Goal: Task Accomplishment & Management: Use online tool/utility

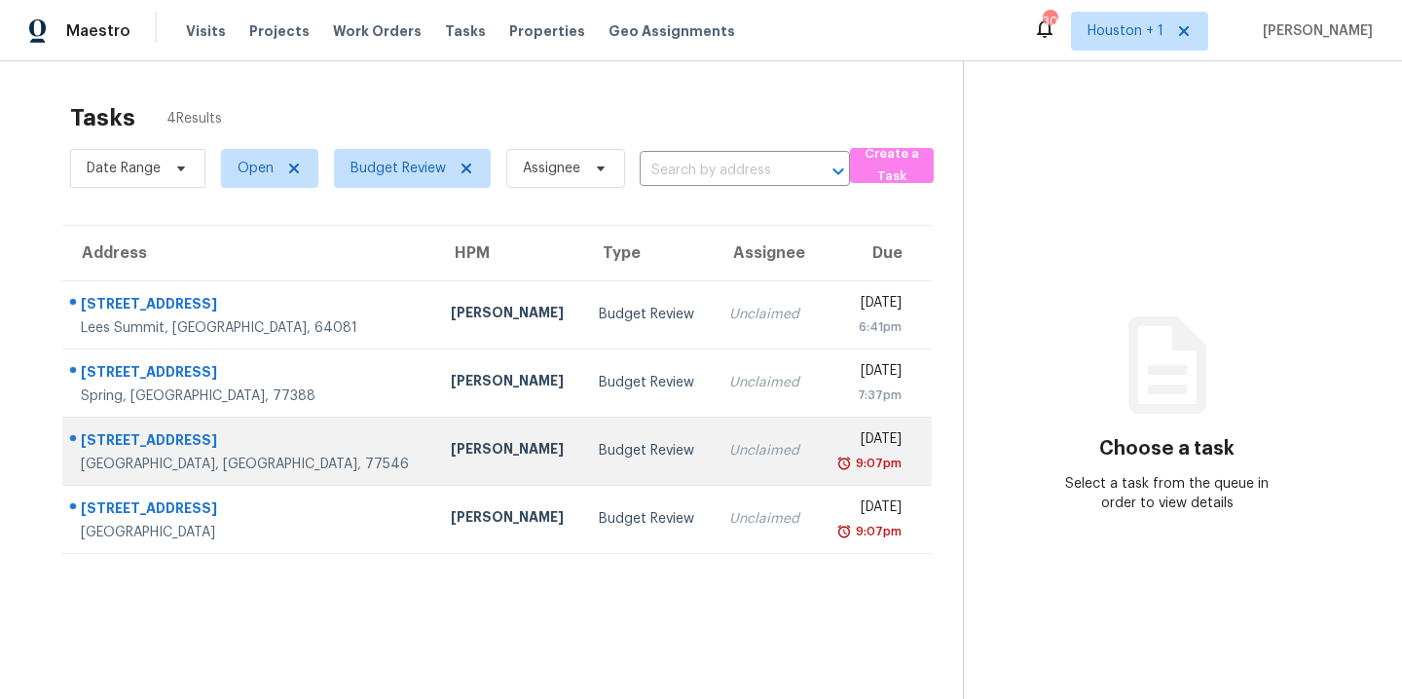
click at [451, 446] on div "[PERSON_NAME]" at bounding box center [509, 451] width 117 height 24
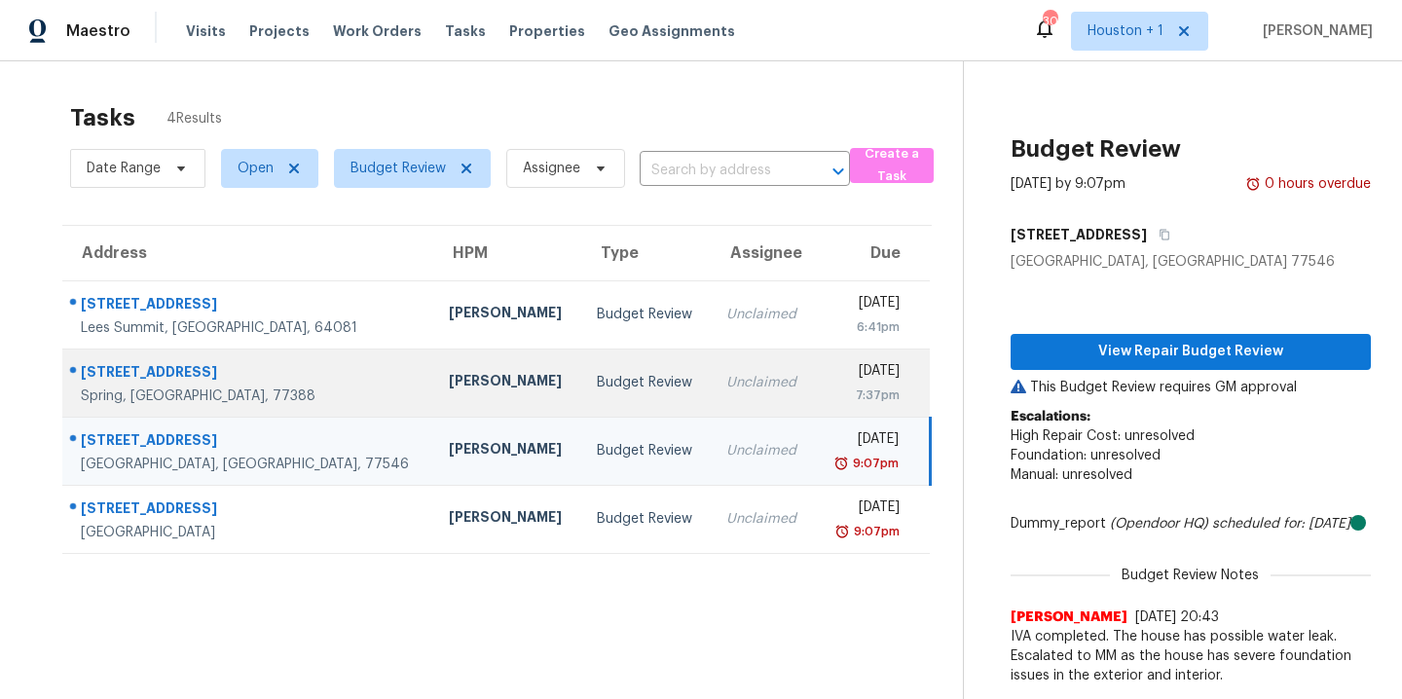
click at [449, 382] on div "Joseph Wolfe" at bounding box center [507, 383] width 117 height 24
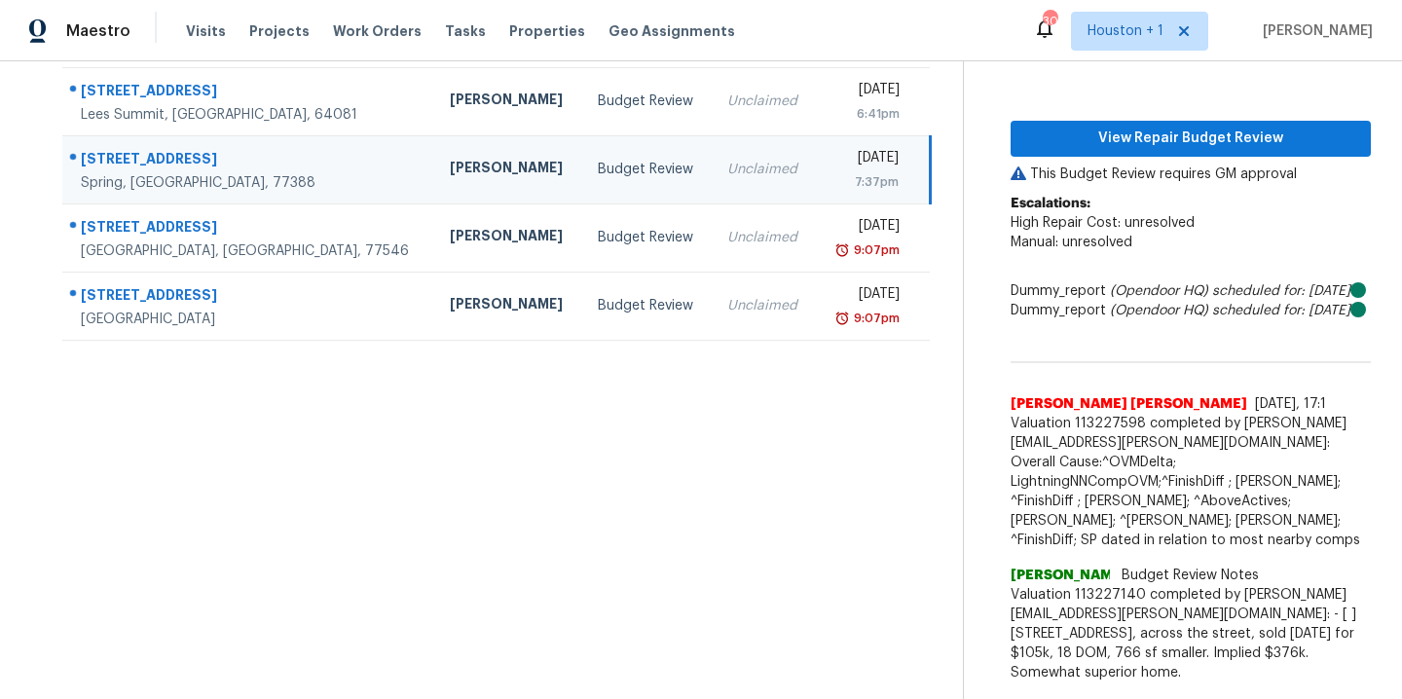
scroll to position [127, 0]
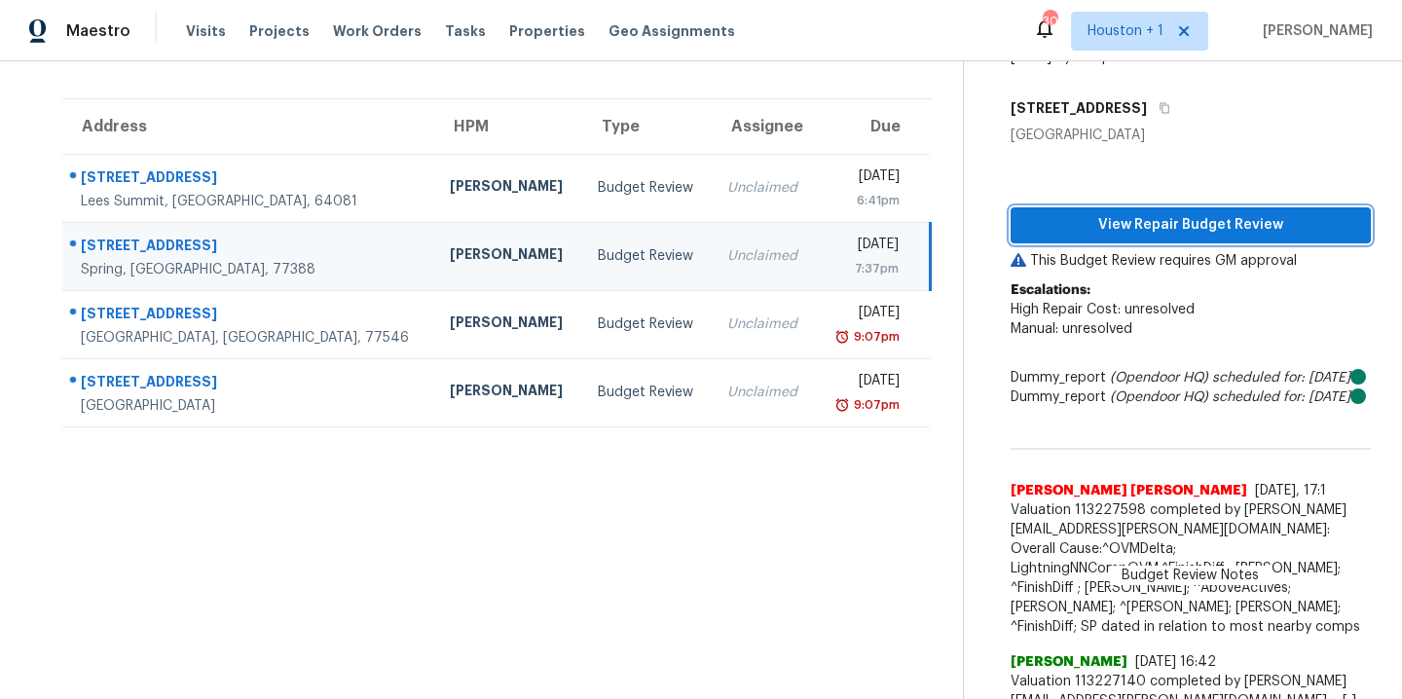
click at [1110, 239] on button "View Repair Budget Review" at bounding box center [1191, 225] width 360 height 36
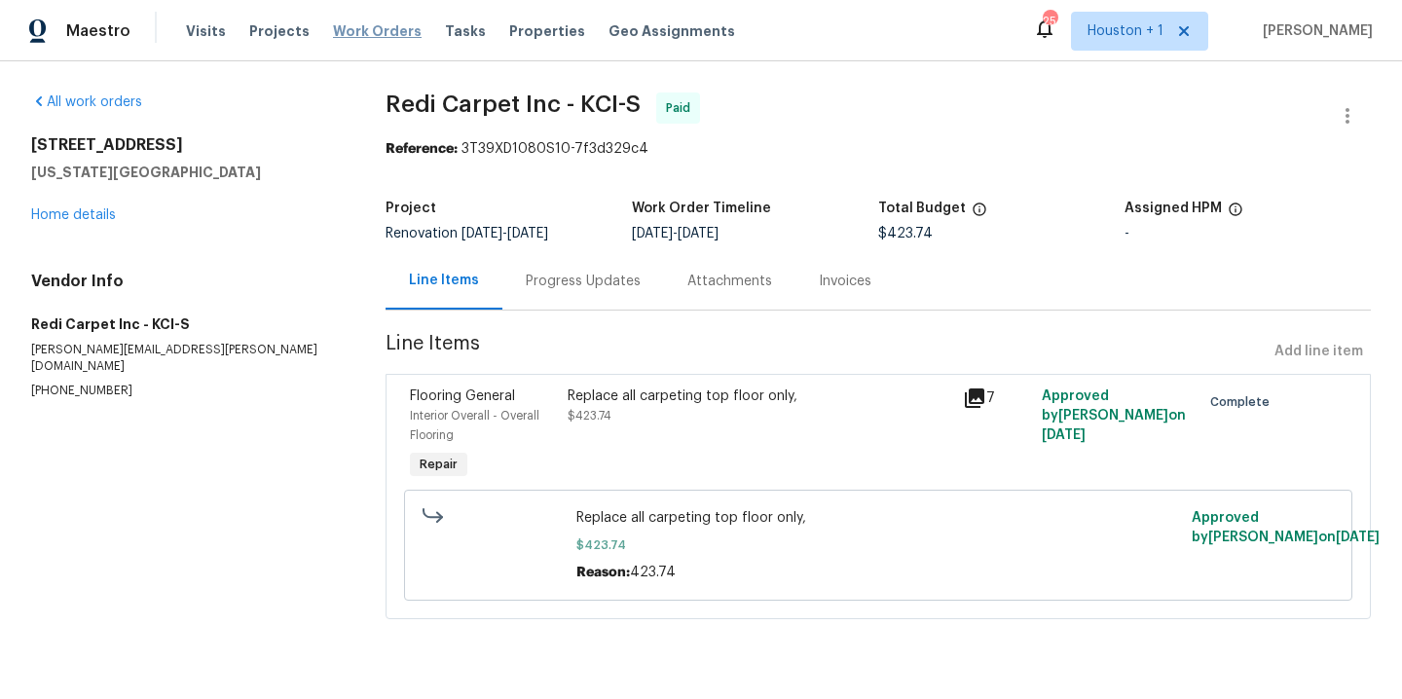
click at [355, 28] on span "Work Orders" at bounding box center [377, 30] width 89 height 19
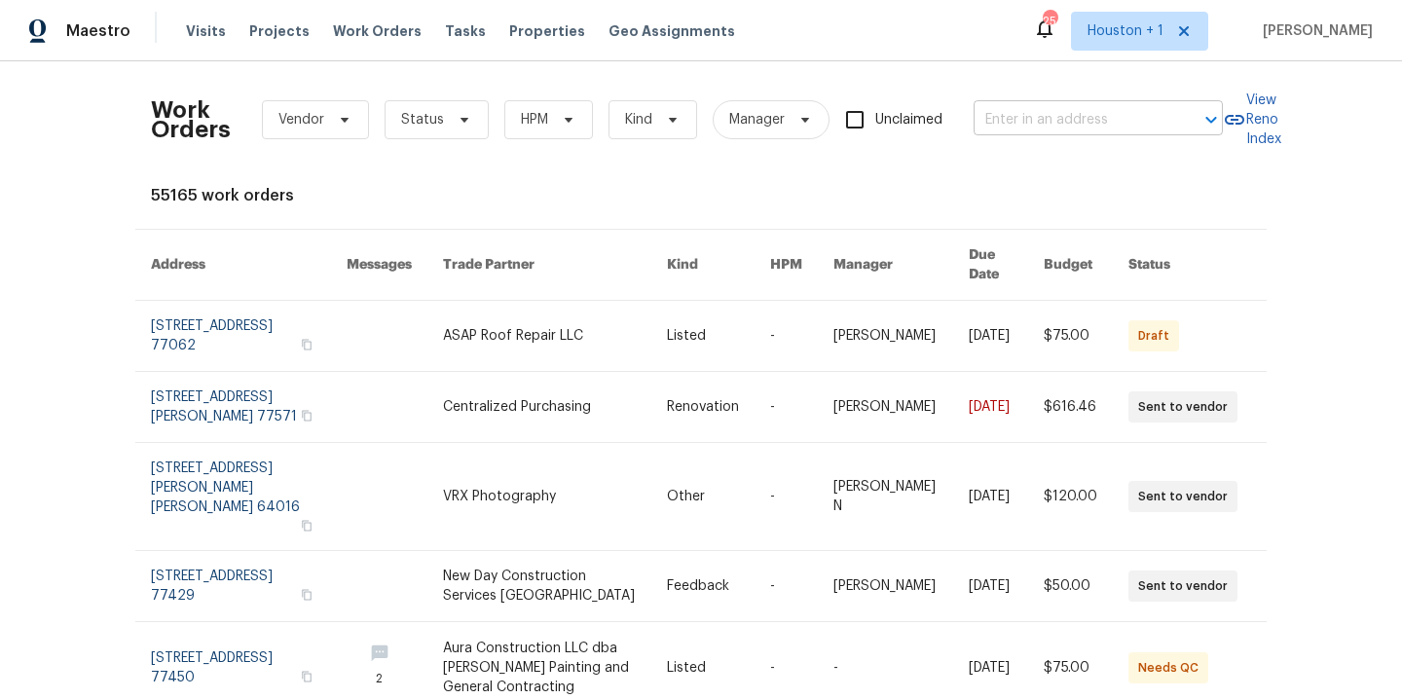
click at [1118, 127] on input "text" at bounding box center [1071, 120] width 195 height 30
type input "7227 gree"
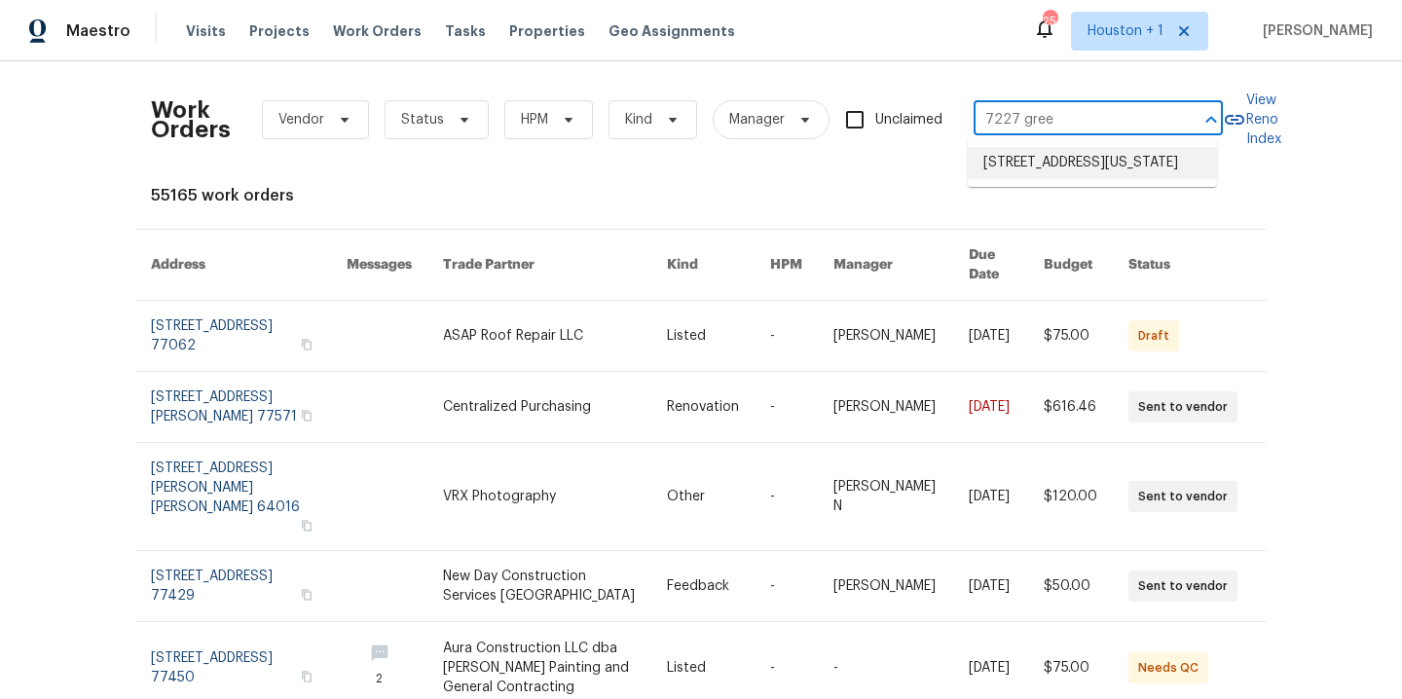
click at [1111, 179] on li "[STREET_ADDRESS][US_STATE]" at bounding box center [1092, 163] width 249 height 32
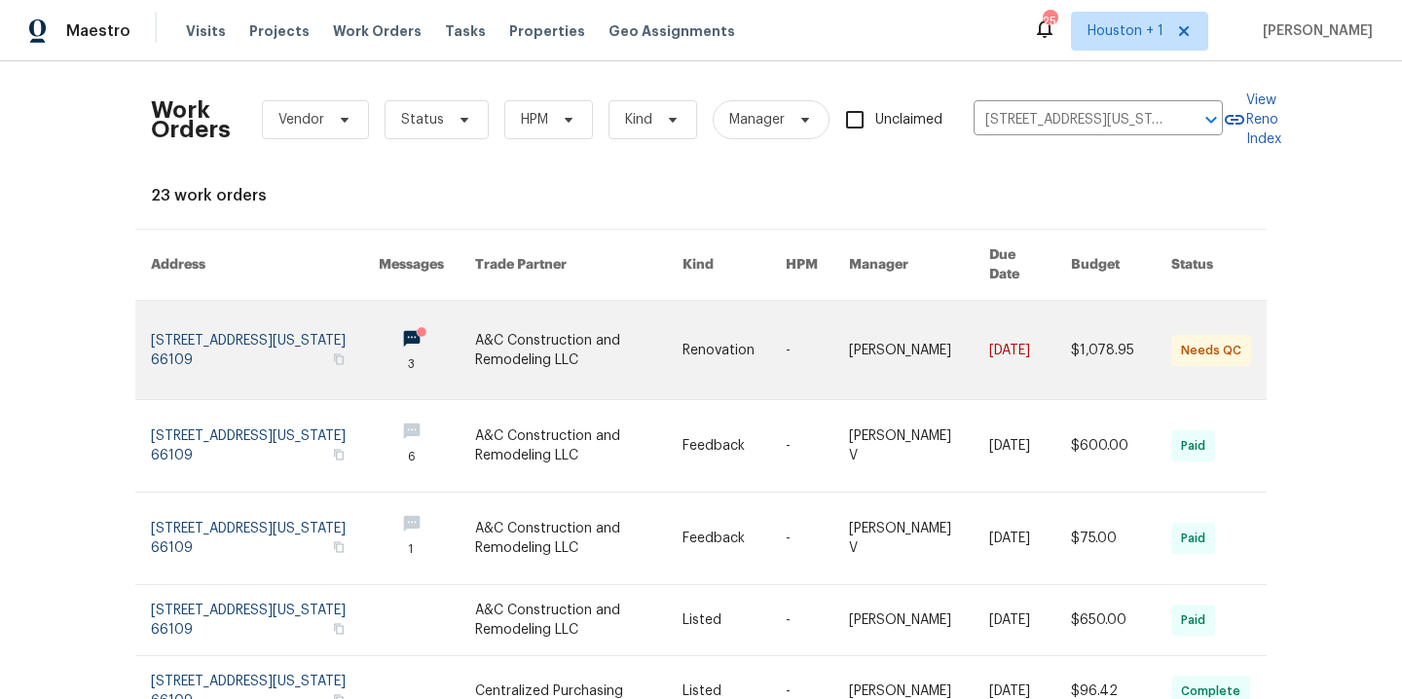
click at [514, 332] on link at bounding box center [578, 350] width 207 height 98
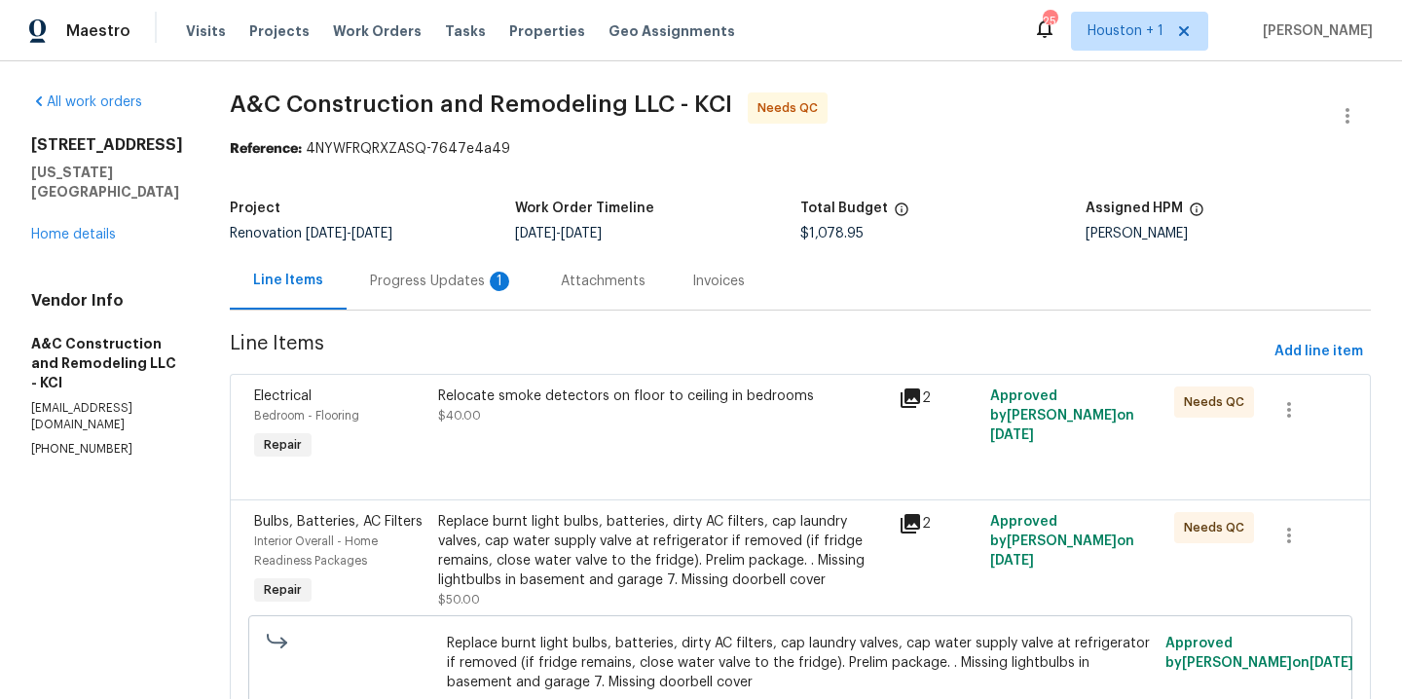
click at [451, 280] on div "Progress Updates 1" at bounding box center [442, 281] width 144 height 19
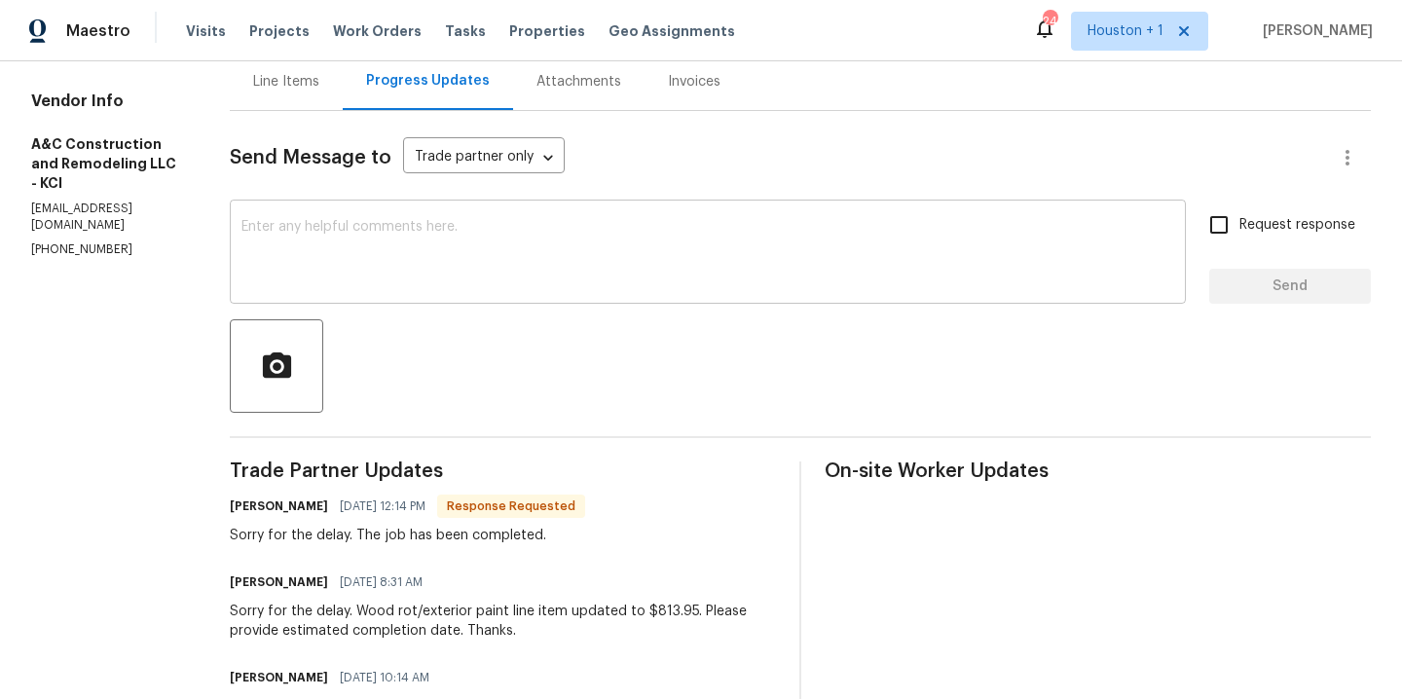
scroll to position [233, 0]
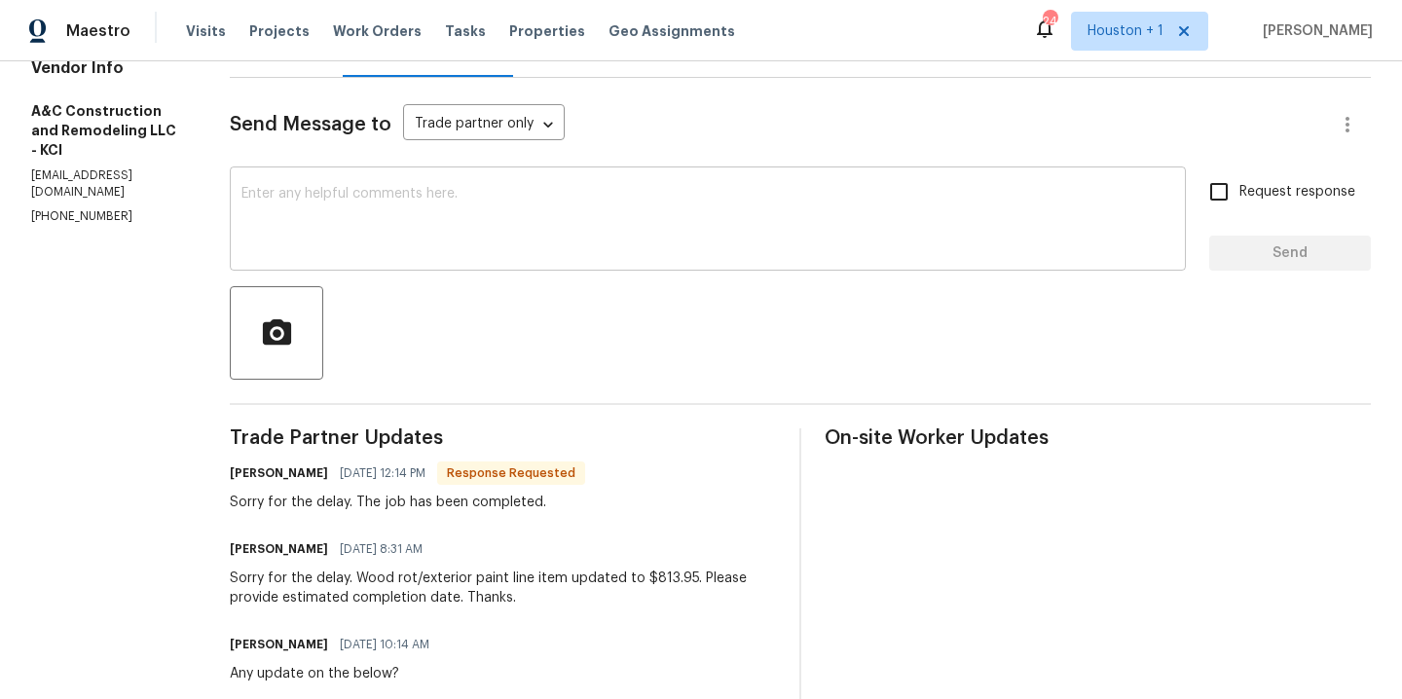
click at [404, 184] on div "x ​" at bounding box center [708, 220] width 956 height 99
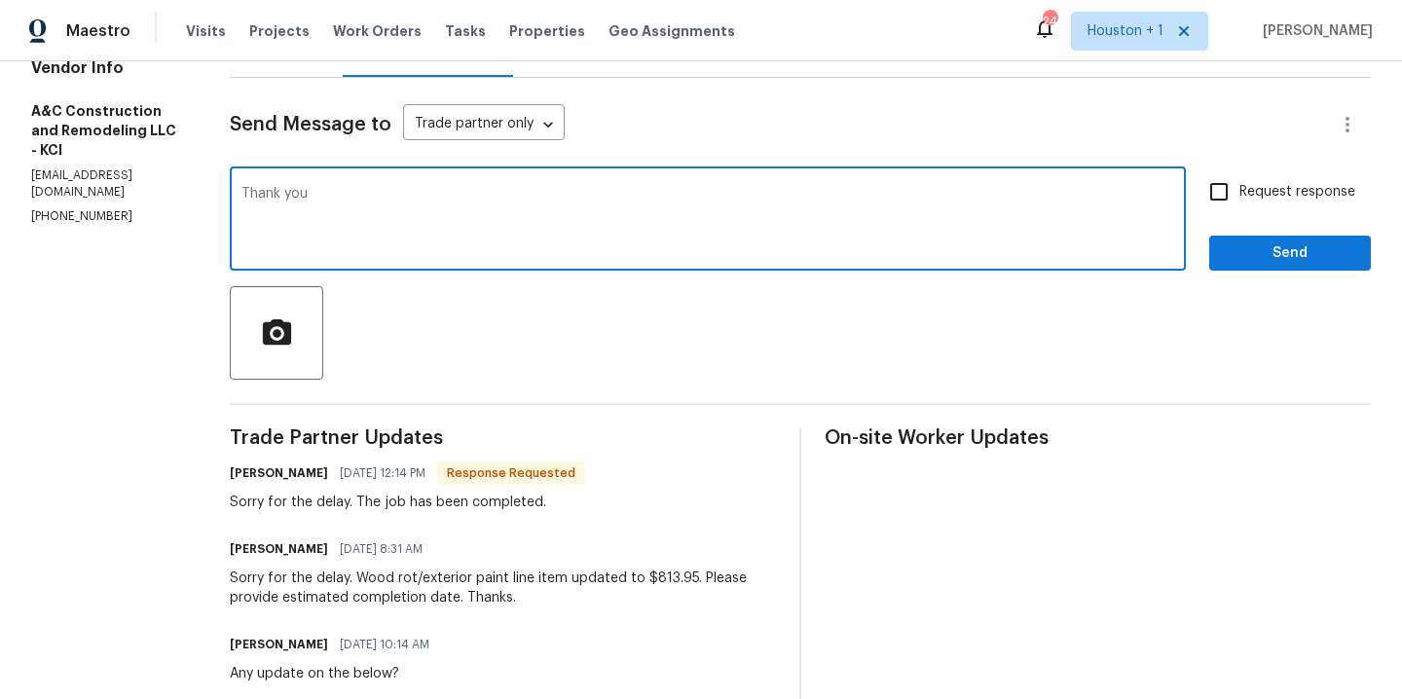
type textarea "Thank you"
click at [1261, 264] on span "Send" at bounding box center [1290, 253] width 130 height 24
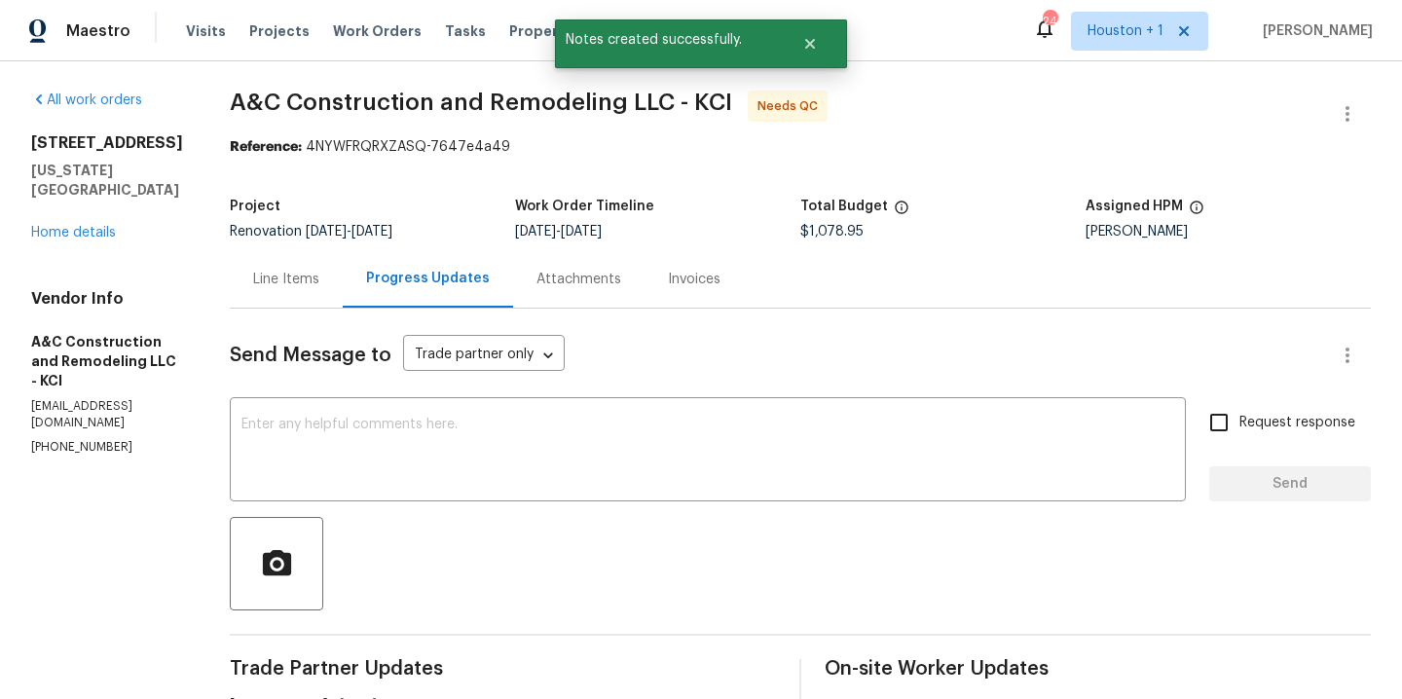
scroll to position [0, 0]
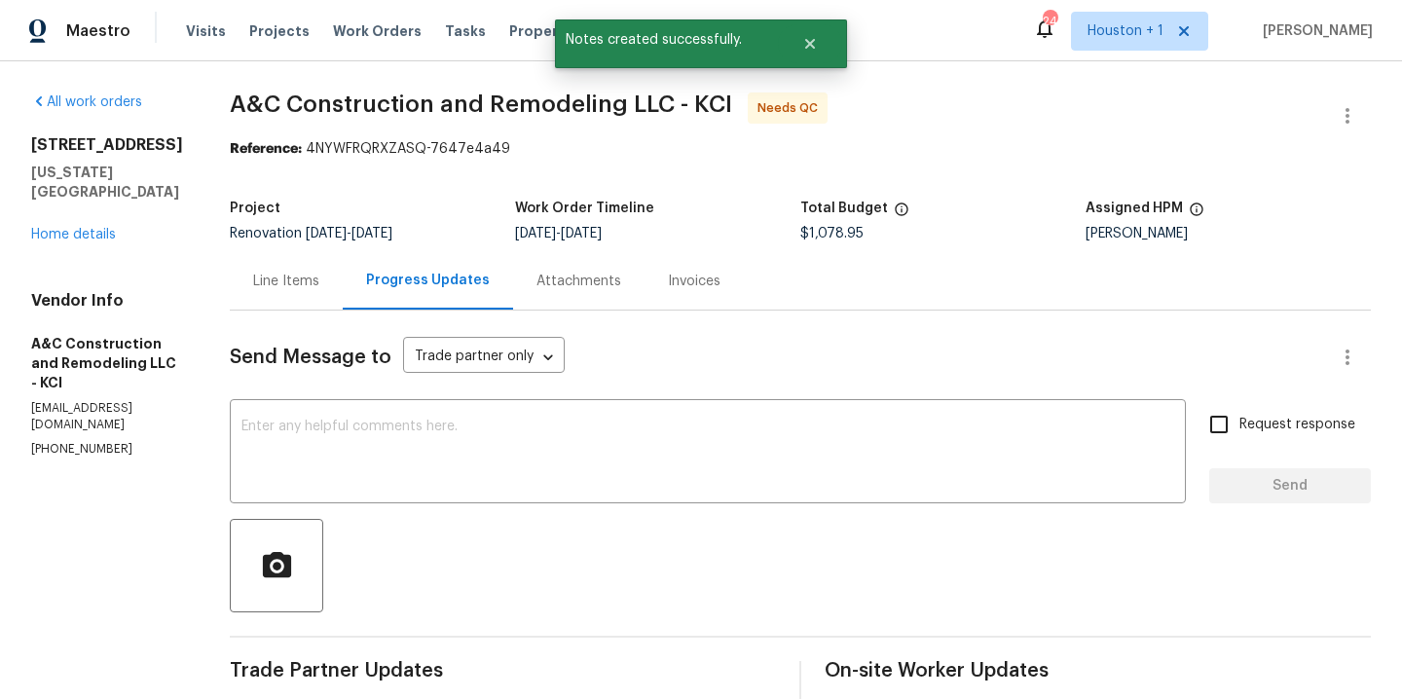
click at [319, 283] on div "Line Items" at bounding box center [286, 281] width 66 height 19
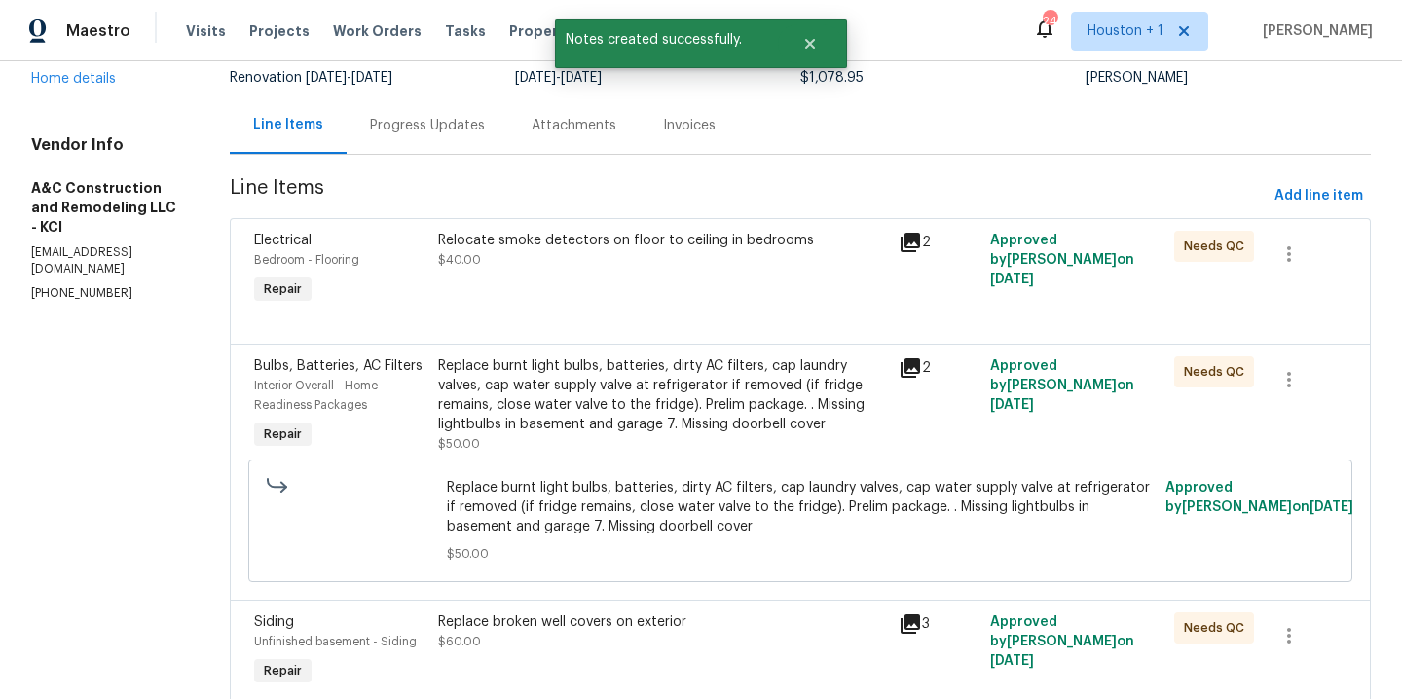
scroll to position [157, 0]
click at [612, 265] on div "Relocate smoke detectors on floor to ceiling in bedrooms $40.00" at bounding box center [662, 249] width 449 height 39
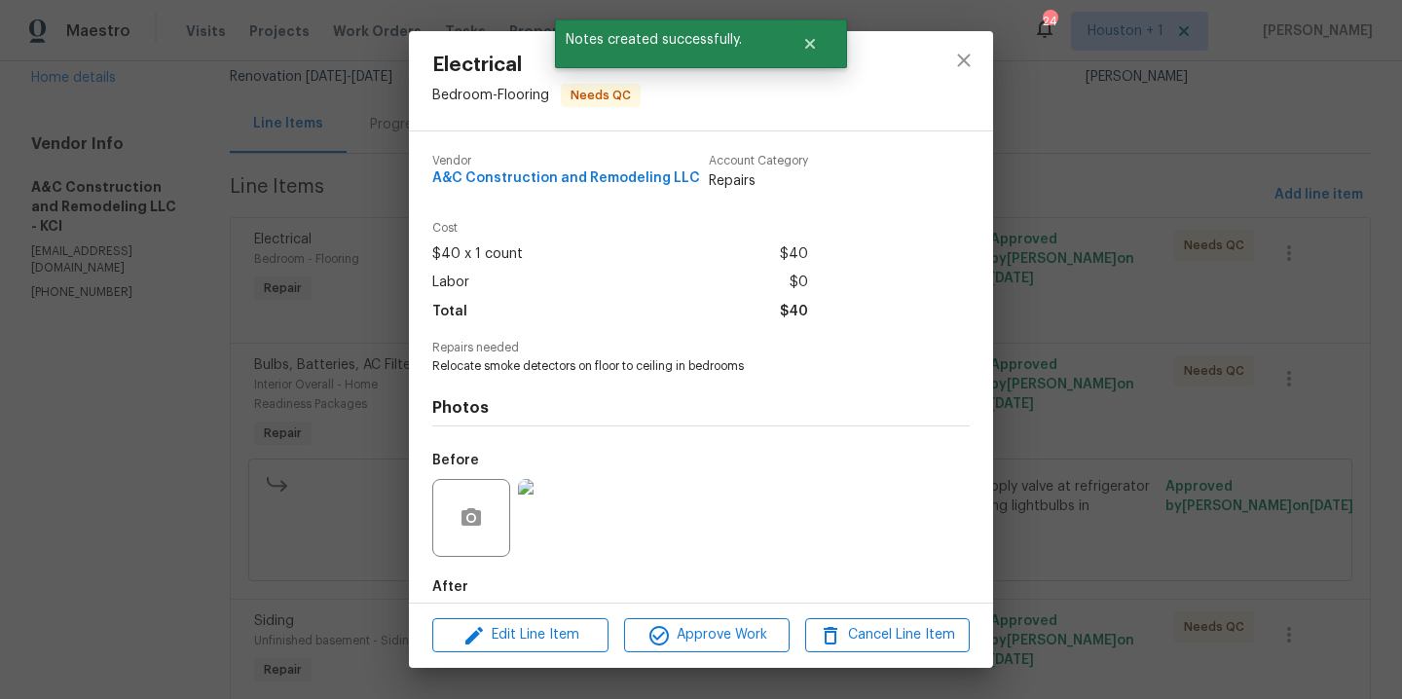
click at [590, 218] on div "Vendor A&C Construction and Remodeling LLC Account Category Repairs" at bounding box center [700, 180] width 537 height 83
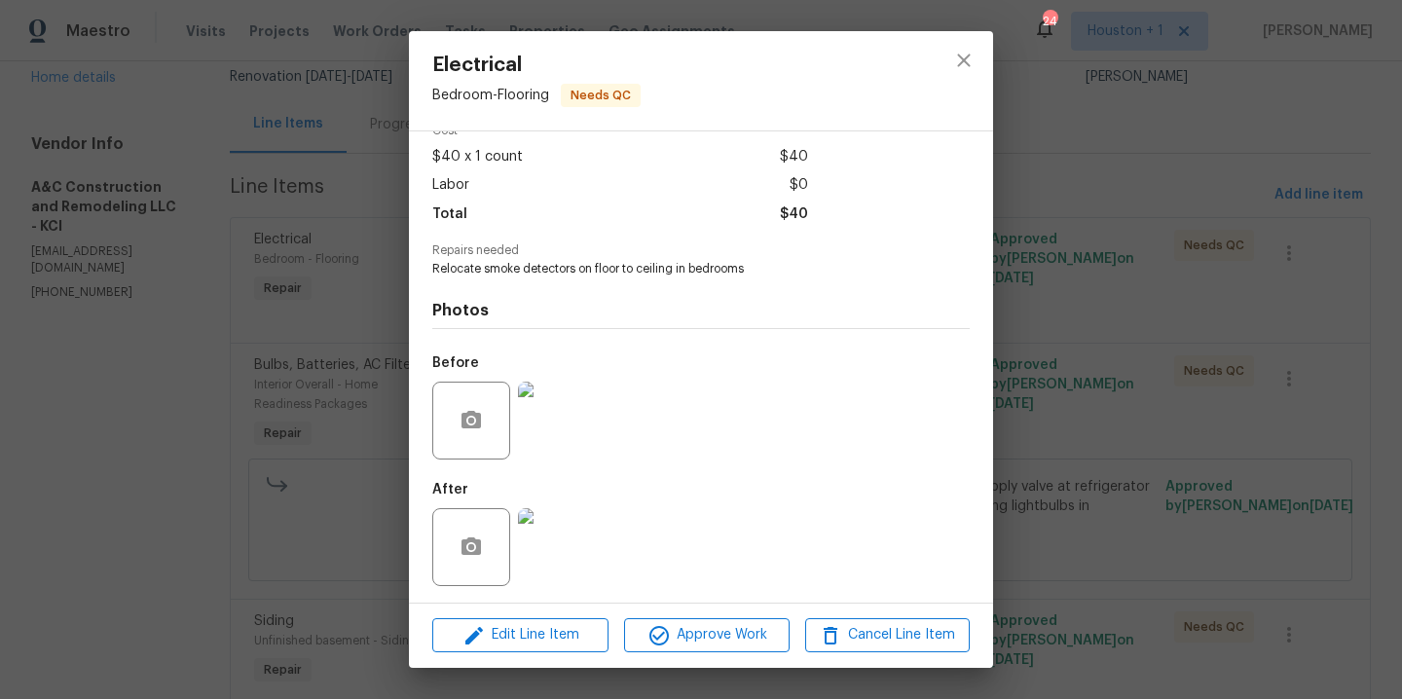
scroll to position [100, 0]
click at [564, 548] on img at bounding box center [557, 544] width 78 height 78
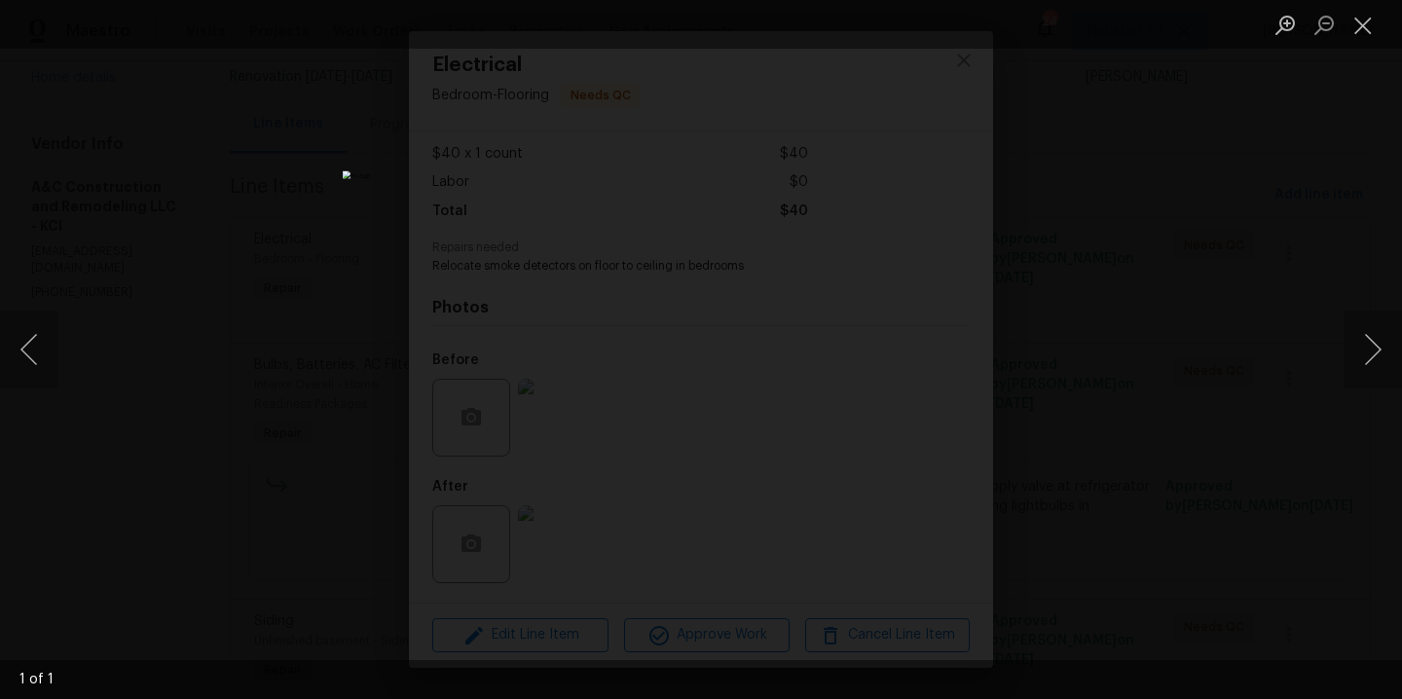
click at [1024, 364] on div "Lightbox" at bounding box center [701, 349] width 1402 height 699
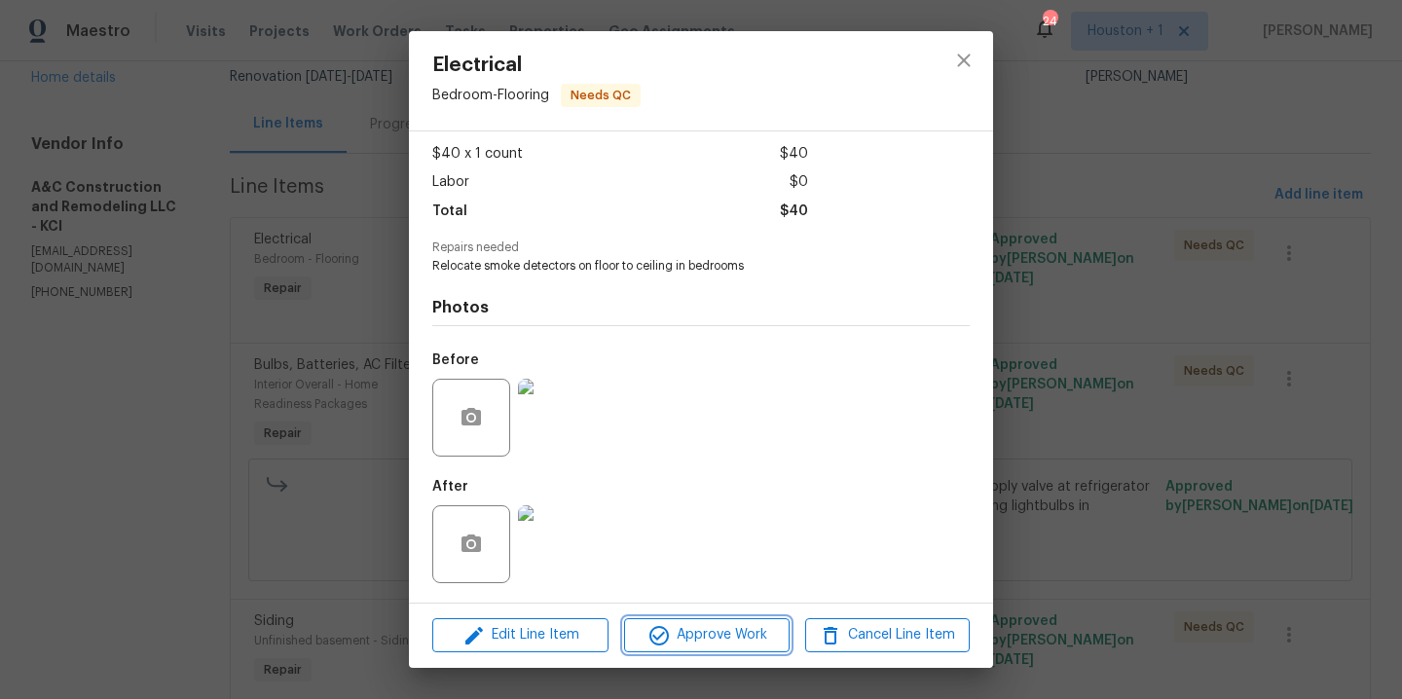
click at [673, 635] on span "Approve Work" at bounding box center [706, 635] width 153 height 24
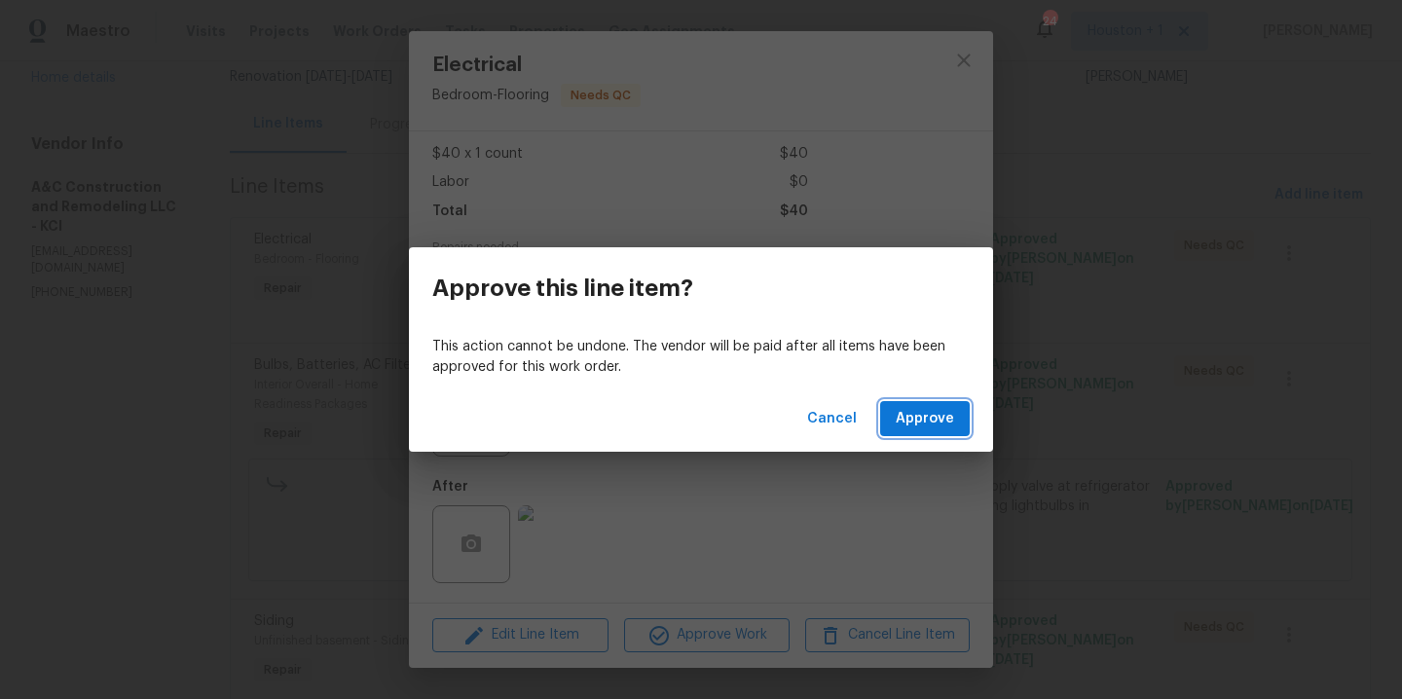
click at [913, 417] on span "Approve" at bounding box center [925, 419] width 58 height 24
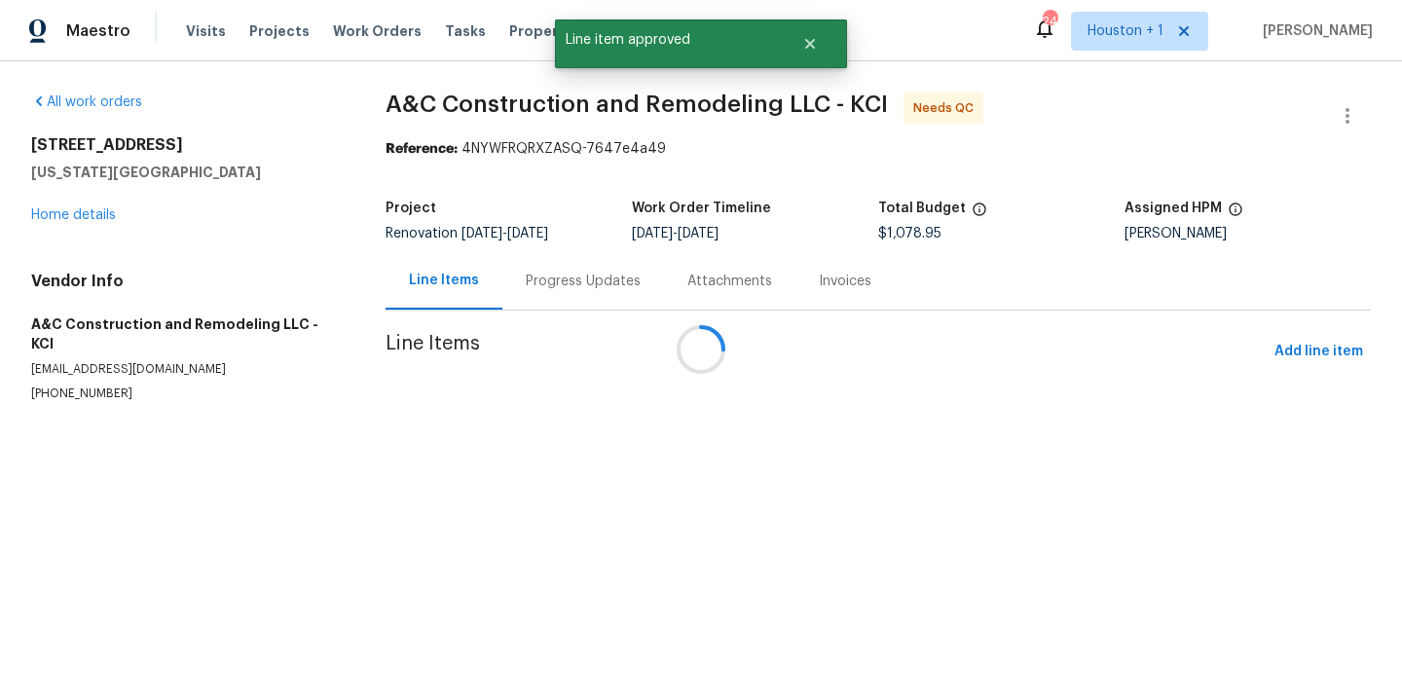
scroll to position [0, 0]
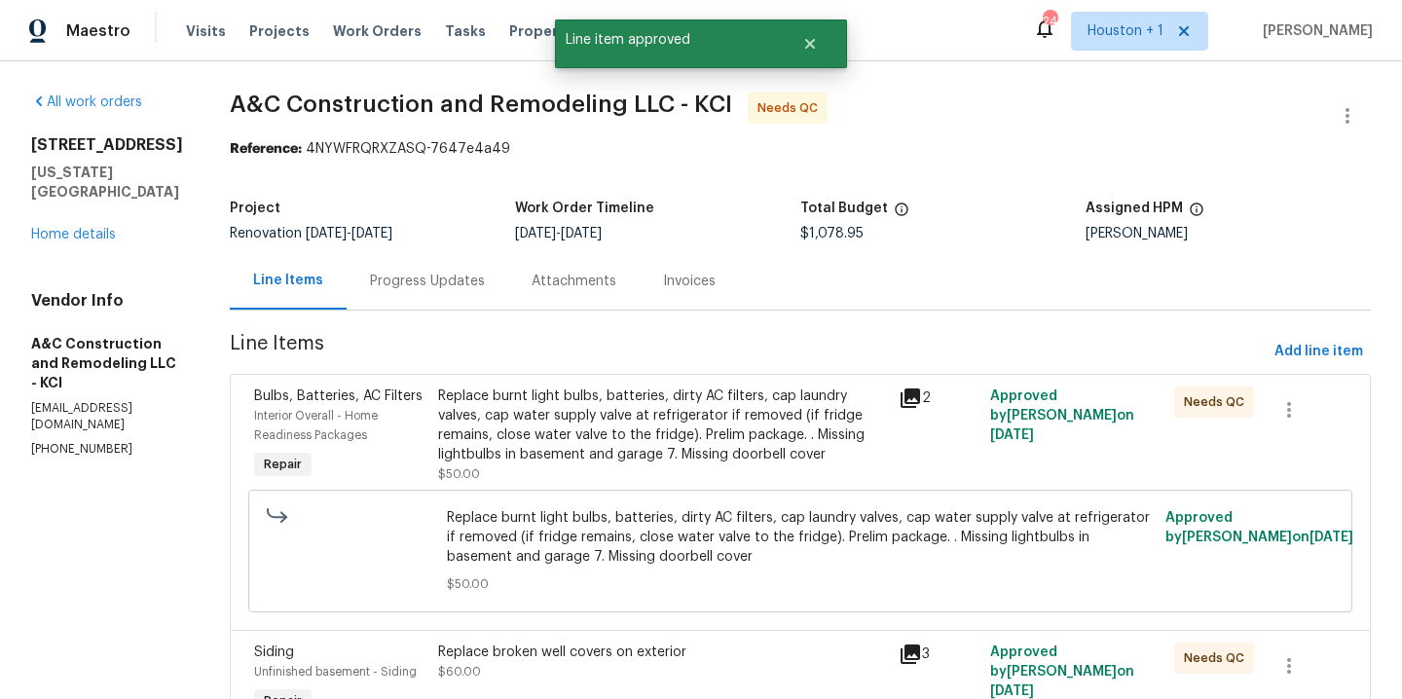
click at [691, 462] on div "Replace burnt light bulbs, batteries, dirty AC filters, cap laundry valves, cap…" at bounding box center [662, 426] width 449 height 78
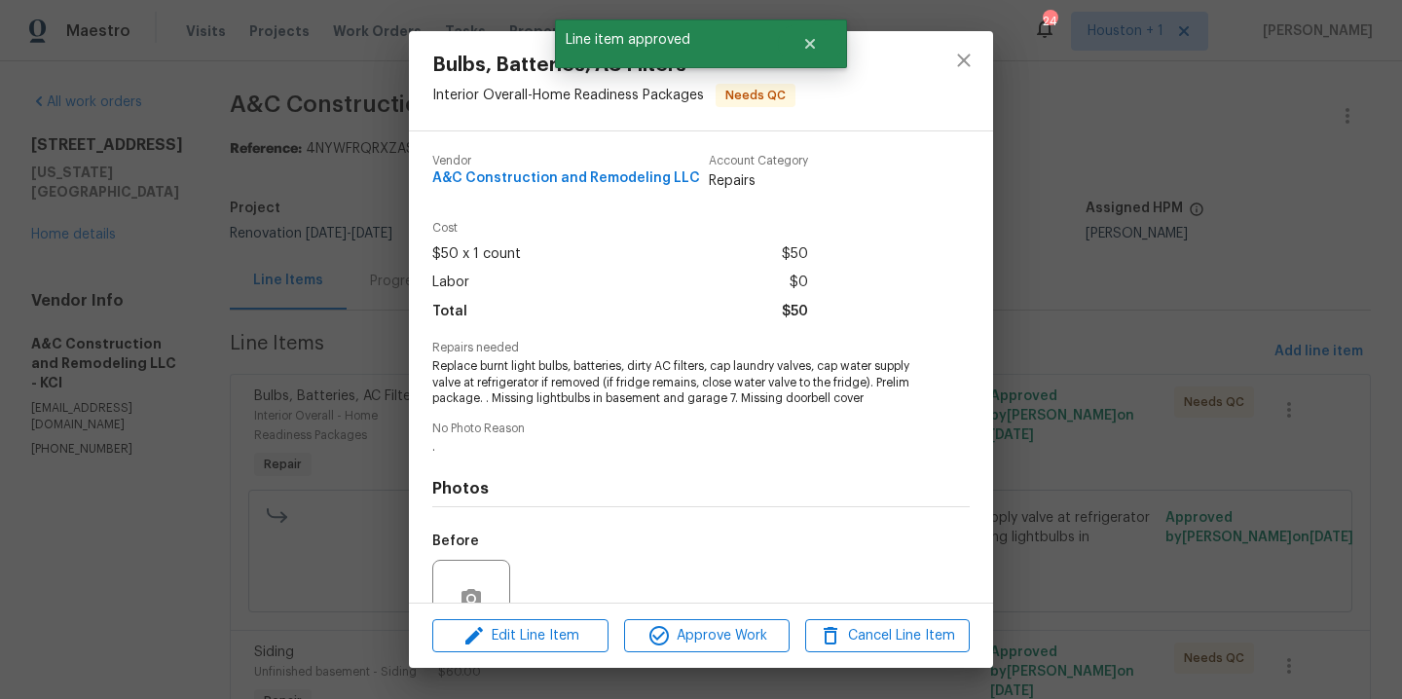
scroll to position [198, 0]
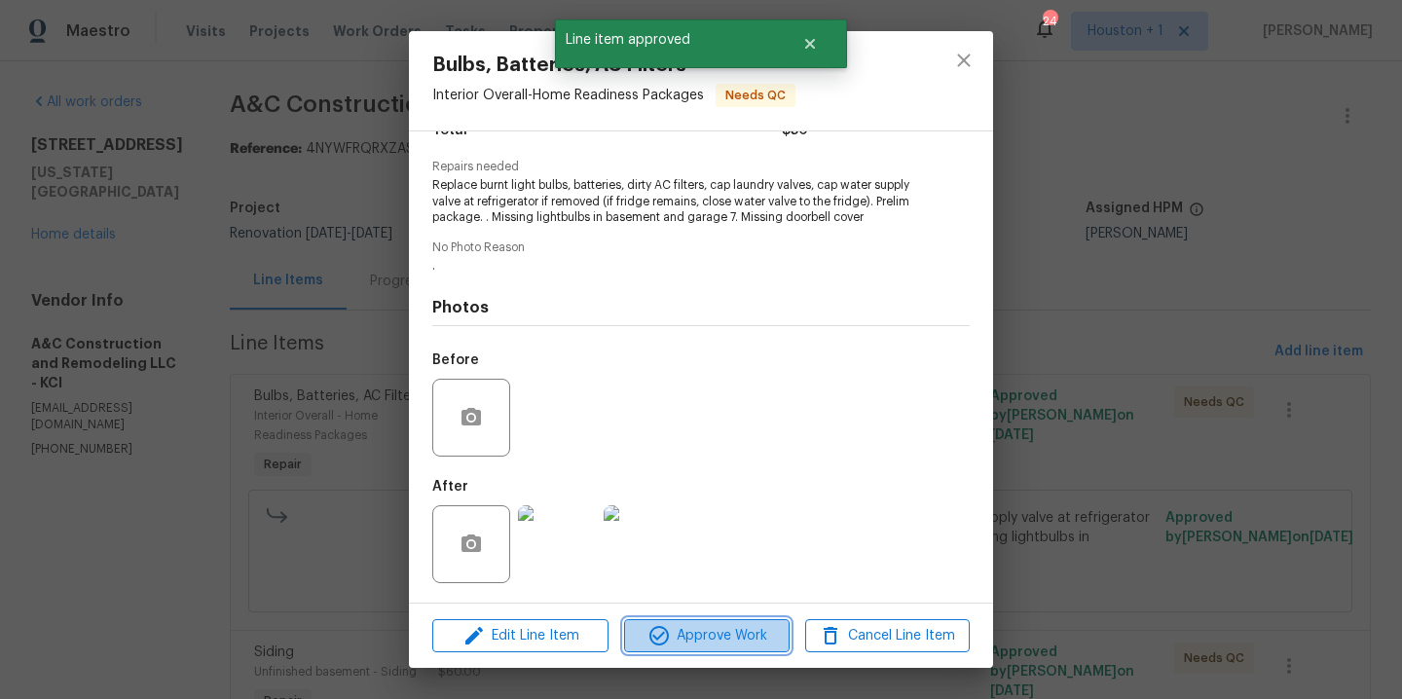
click at [719, 638] on span "Approve Work" at bounding box center [706, 636] width 153 height 24
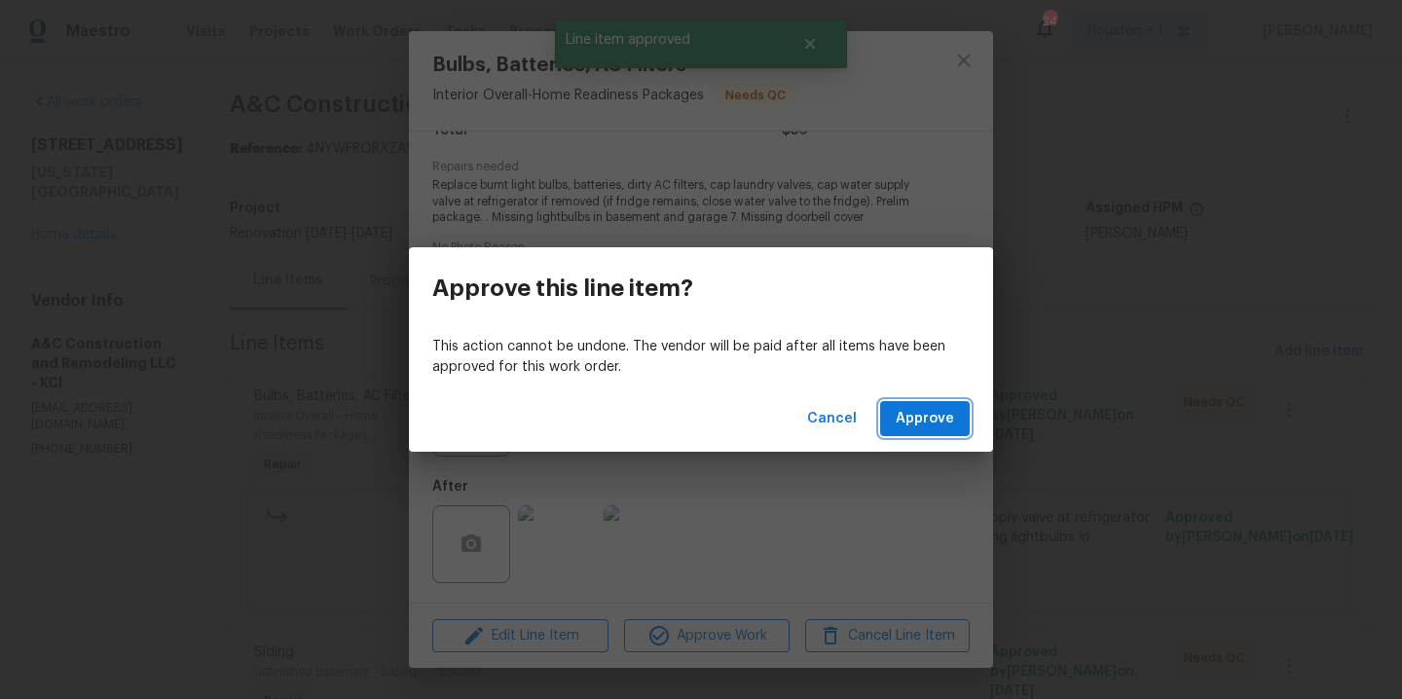
click at [946, 409] on span "Approve" at bounding box center [925, 419] width 58 height 24
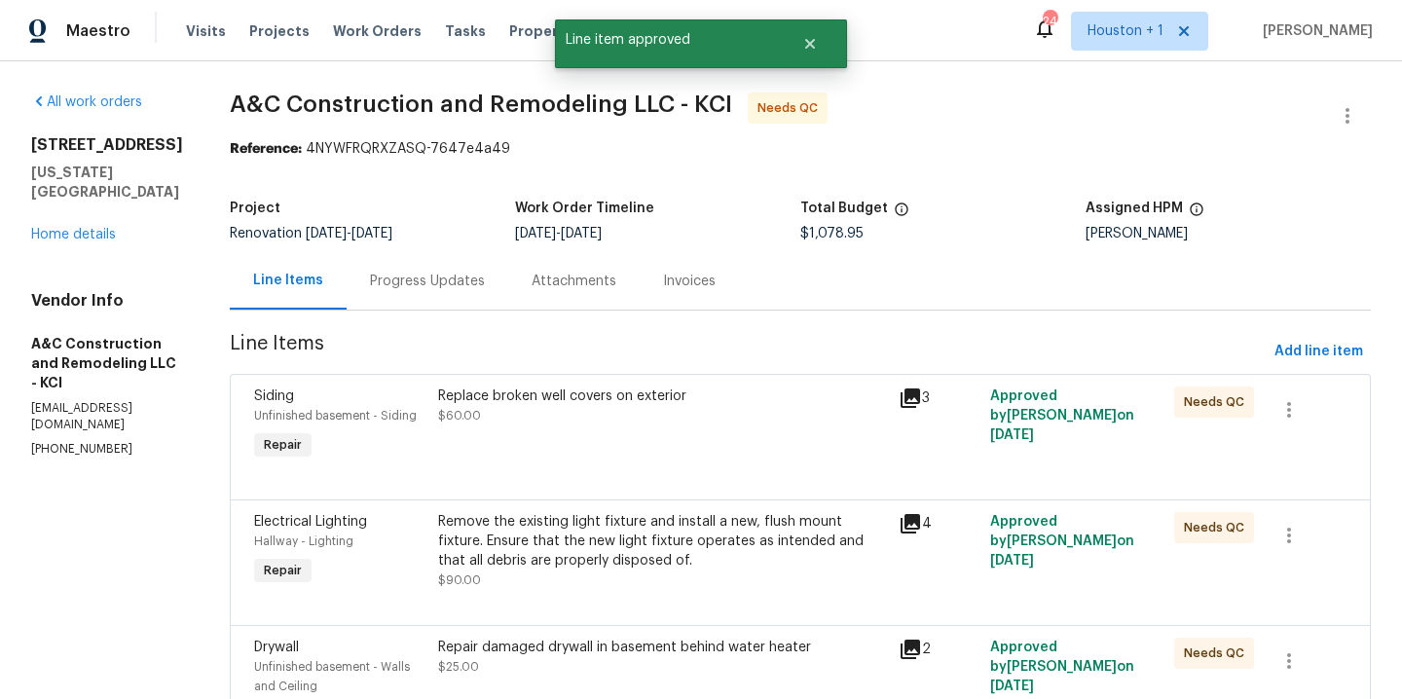
click at [669, 451] on div "Replace broken well covers on exterior $60.00" at bounding box center [662, 426] width 461 height 90
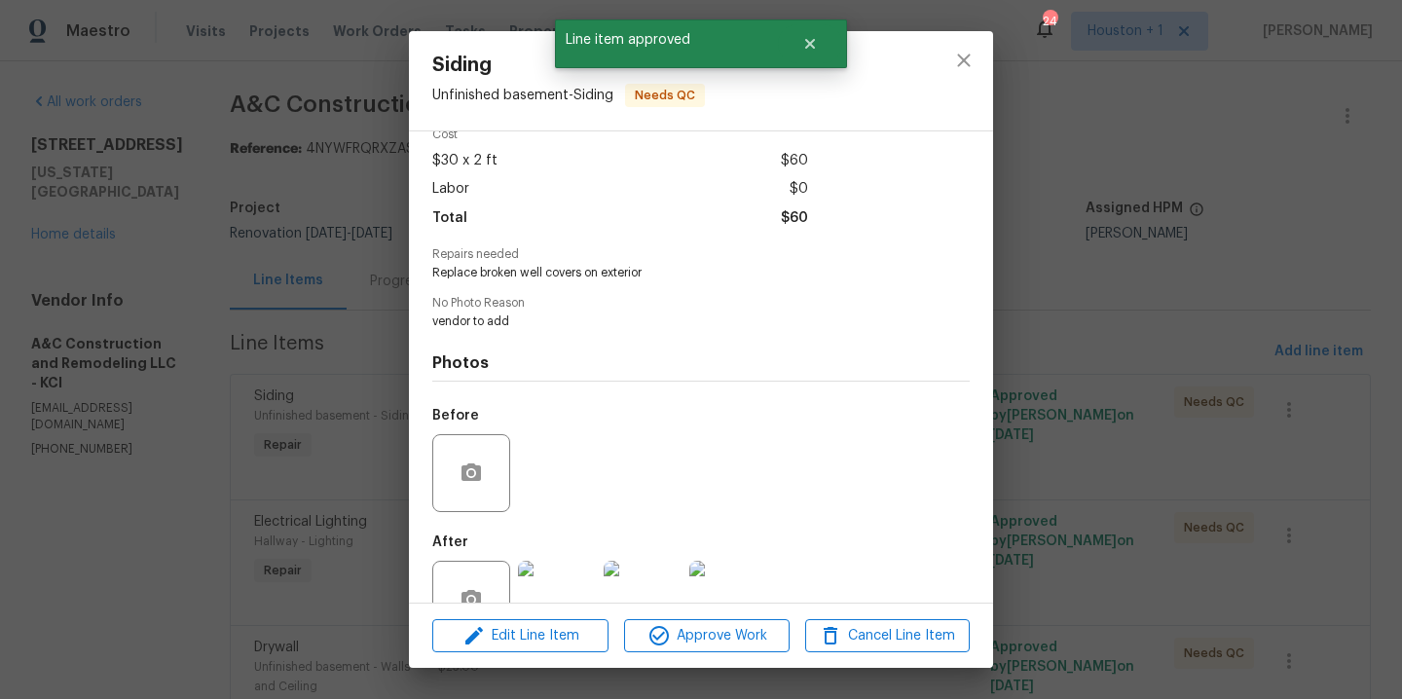
scroll to position [149, 0]
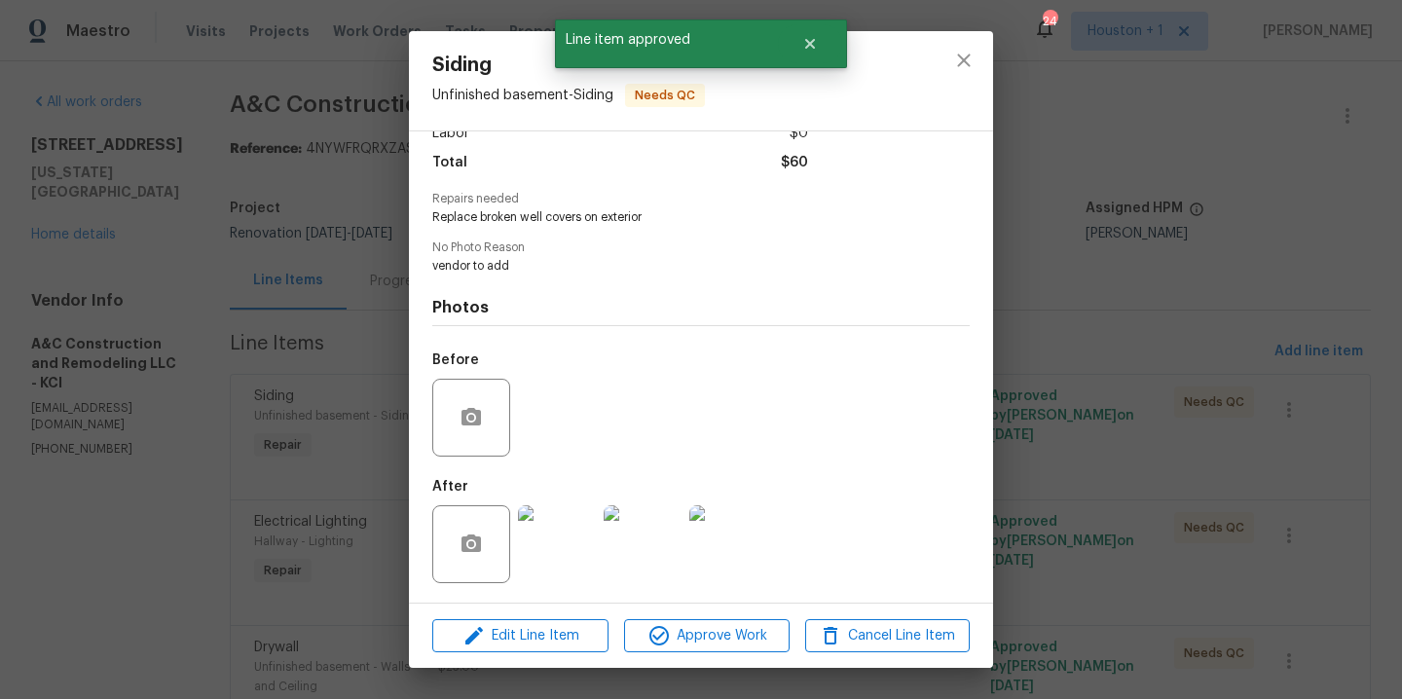
click at [571, 544] on img at bounding box center [557, 544] width 78 height 78
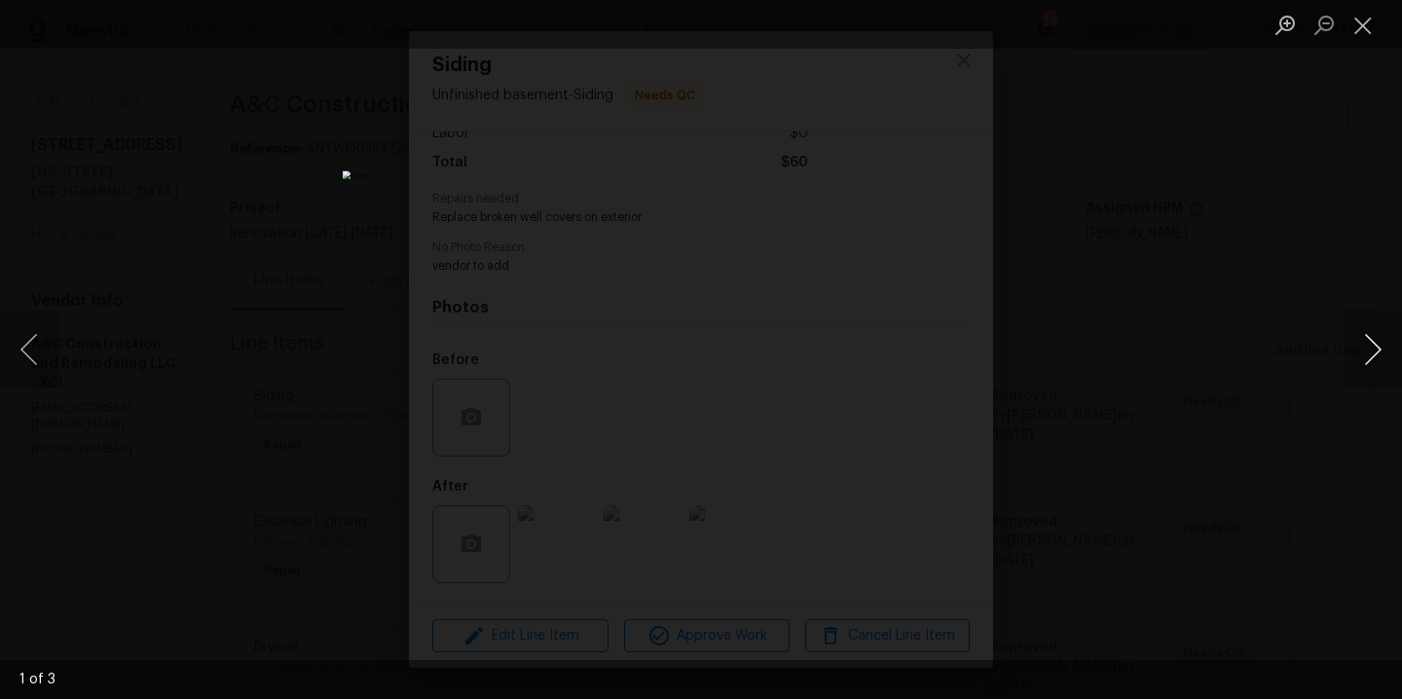
click at [1369, 348] on button "Next image" at bounding box center [1373, 350] width 58 height 78
click at [1301, 266] on div "Lightbox" at bounding box center [701, 349] width 1402 height 699
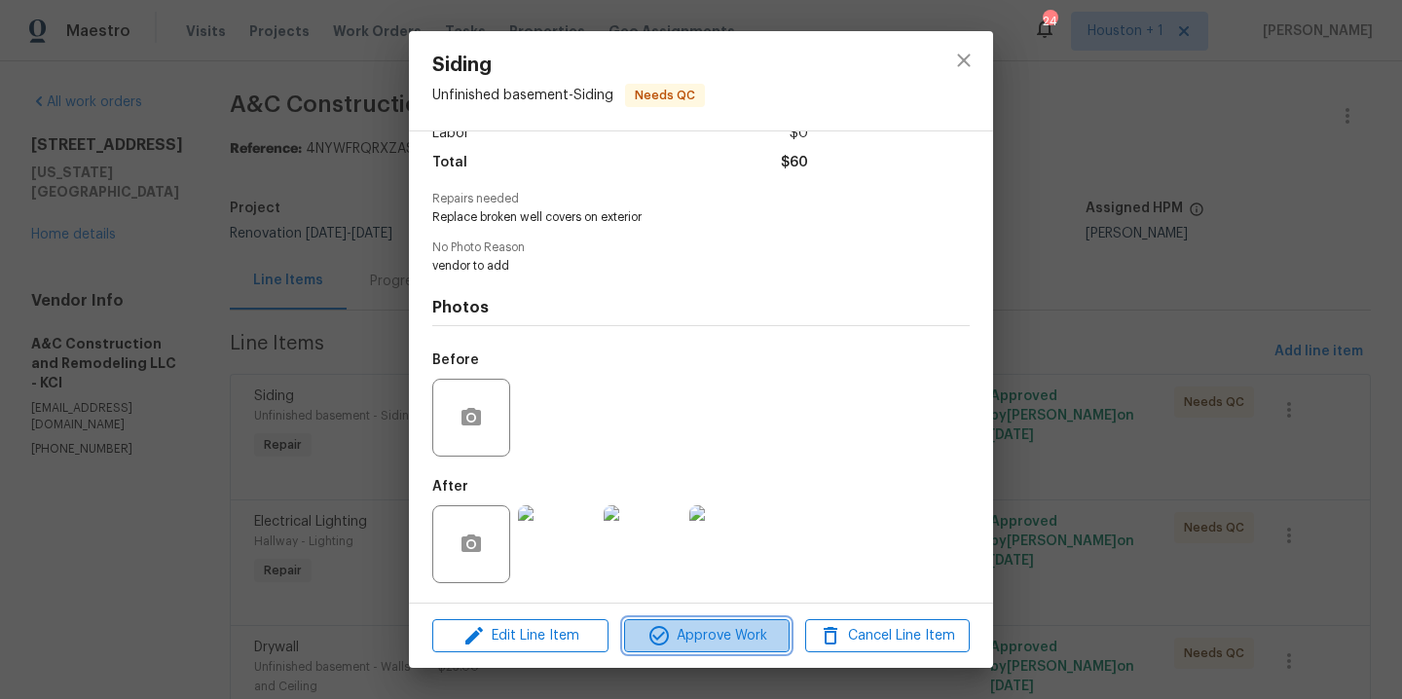
click at [719, 633] on span "Approve Work" at bounding box center [706, 636] width 153 height 24
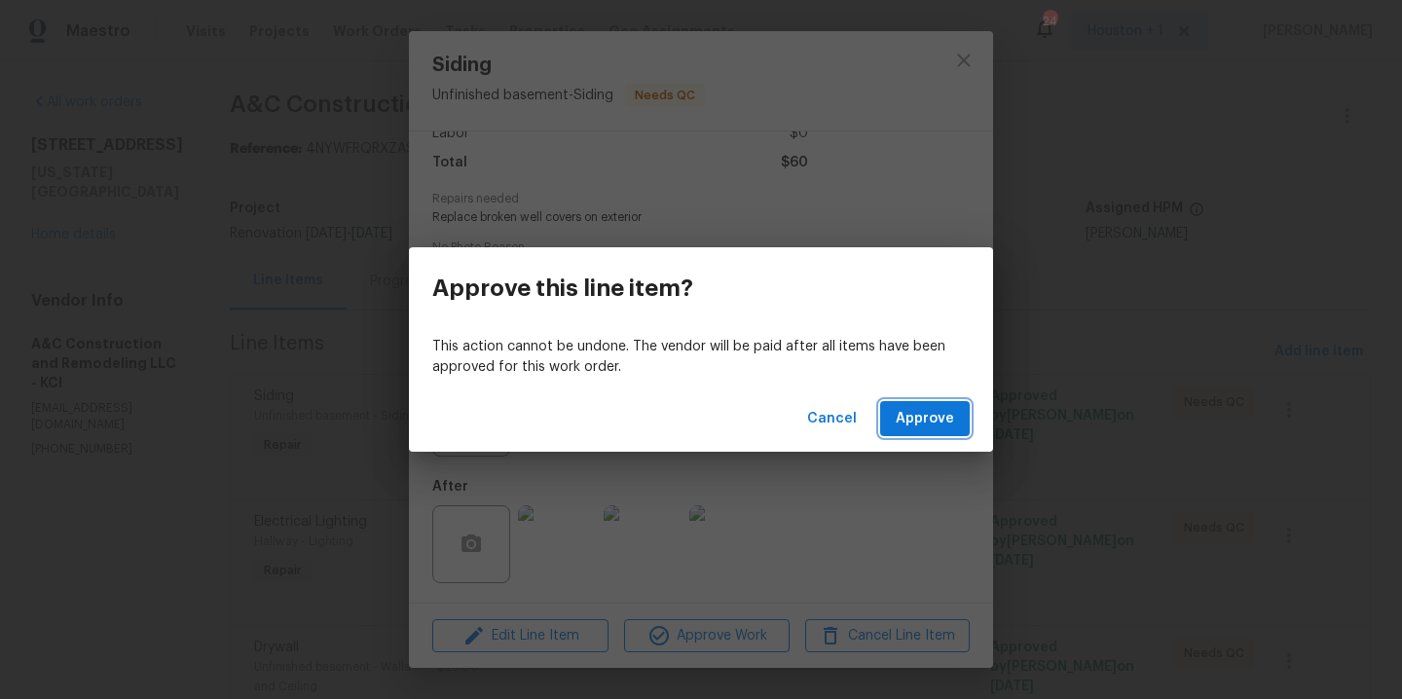
click at [927, 425] on span "Approve" at bounding box center [925, 419] width 58 height 24
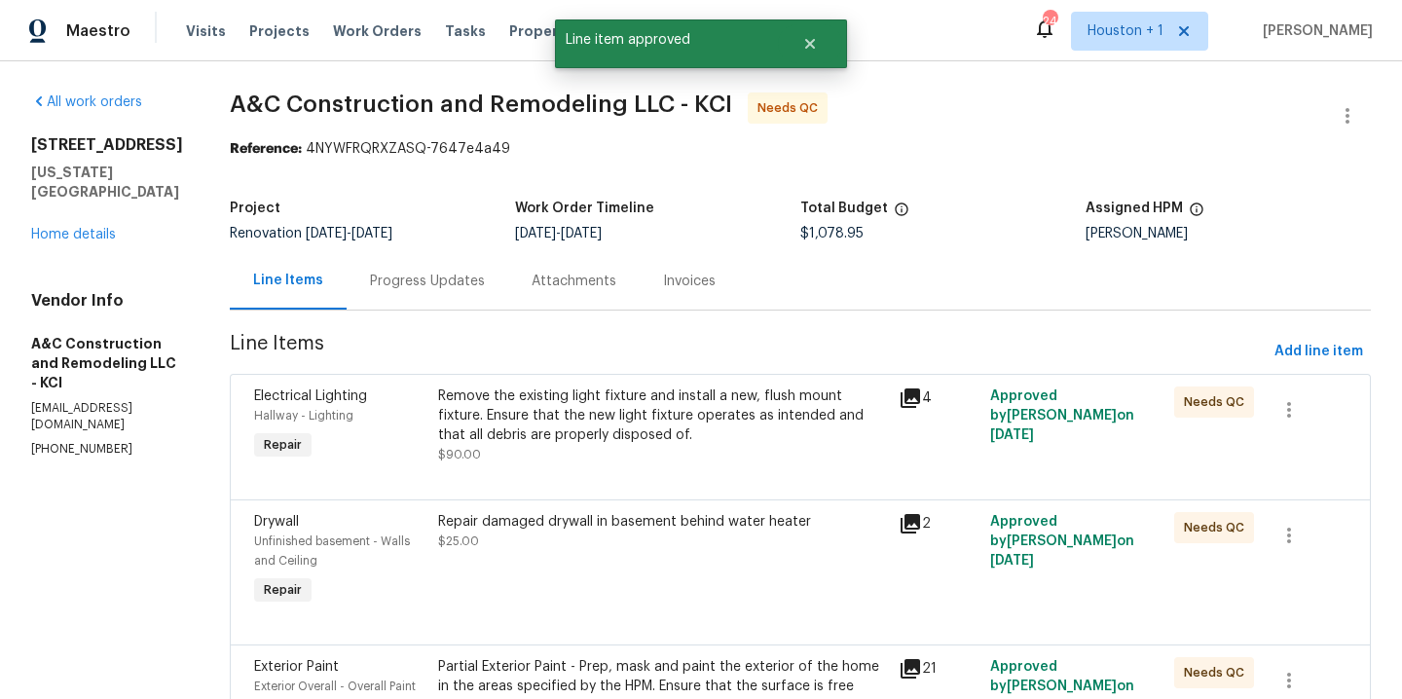
click at [585, 468] on div at bounding box center [800, 475] width 1092 height 23
click at [624, 434] on div "Remove the existing light fixture and install a new, flush mount fixture. Ensur…" at bounding box center [662, 416] width 449 height 58
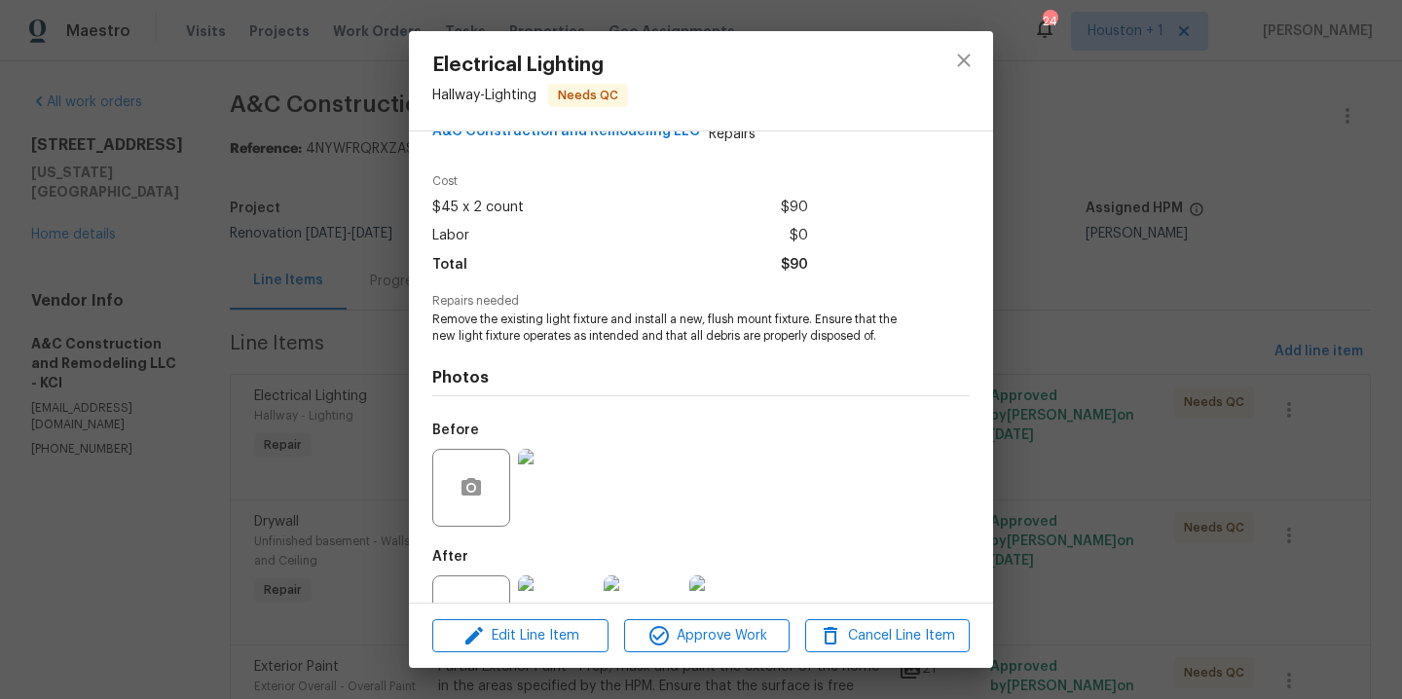
scroll to position [117, 0]
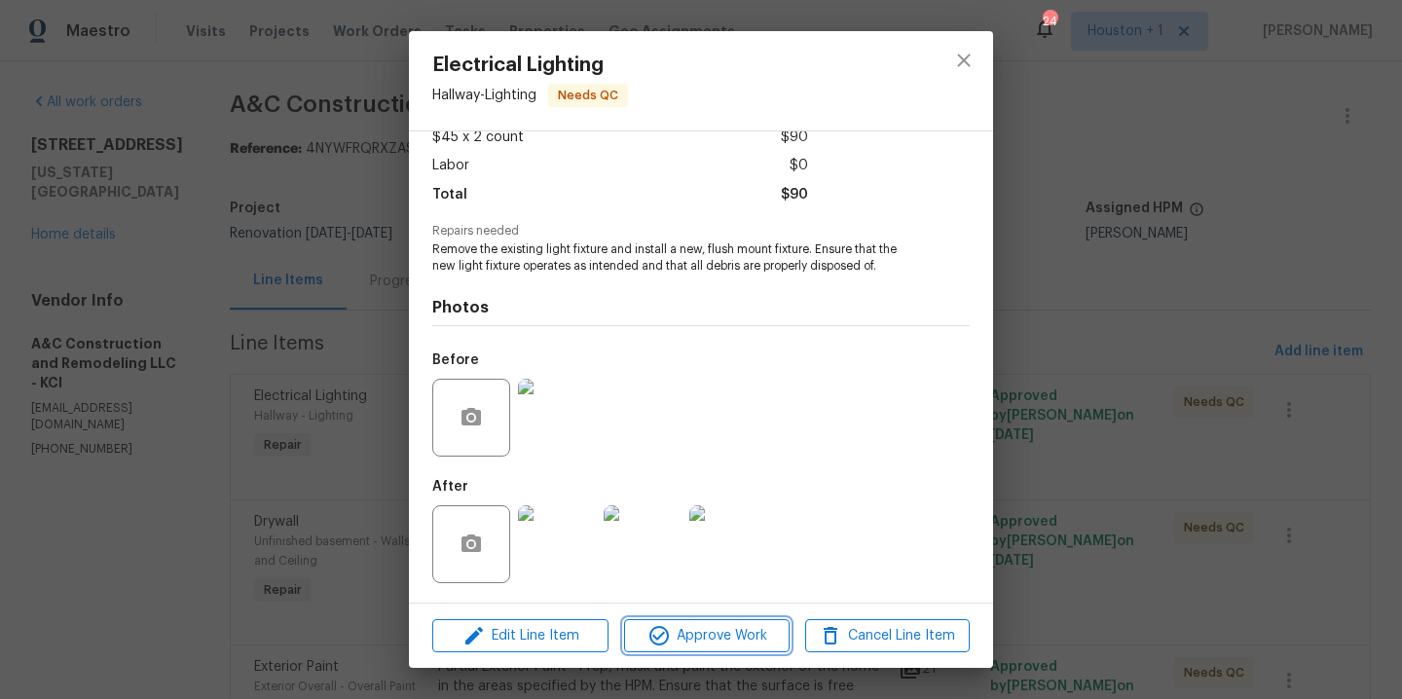
click at [730, 651] on button "Approve Work" at bounding box center [706, 636] width 165 height 34
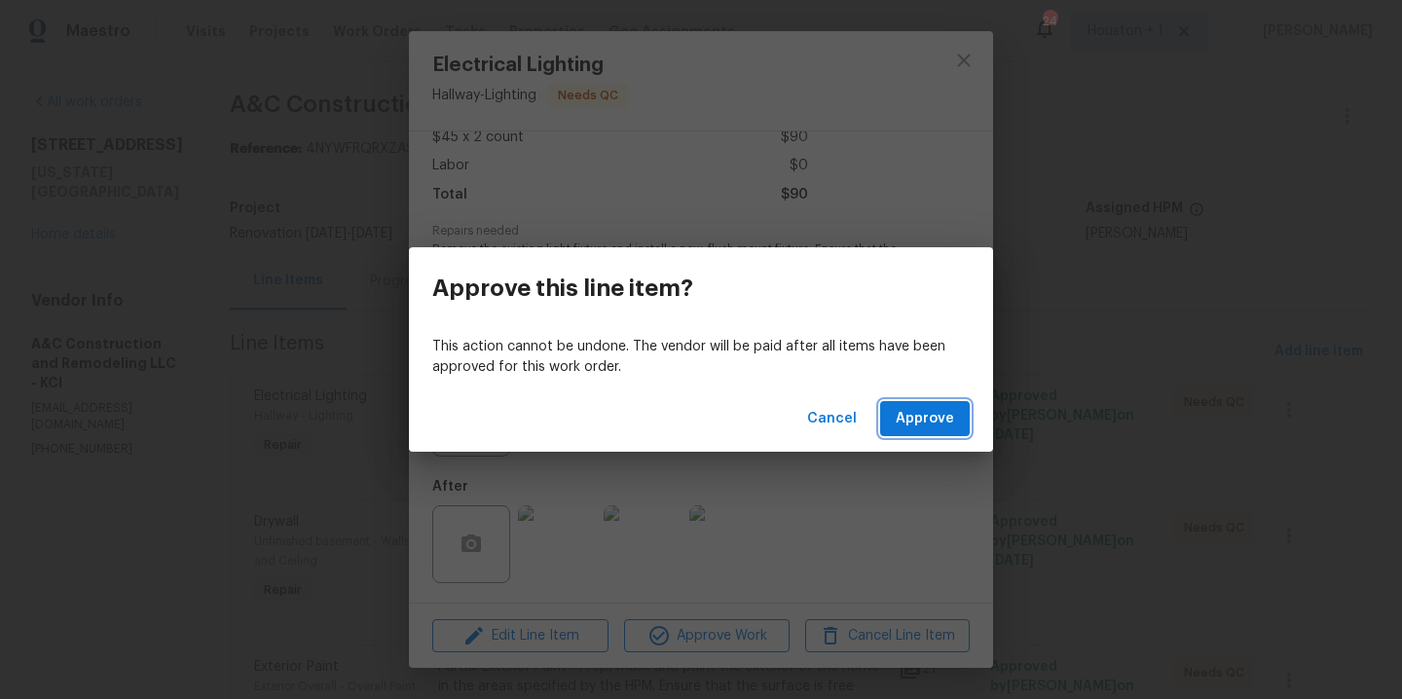
click at [908, 420] on span "Approve" at bounding box center [925, 419] width 58 height 24
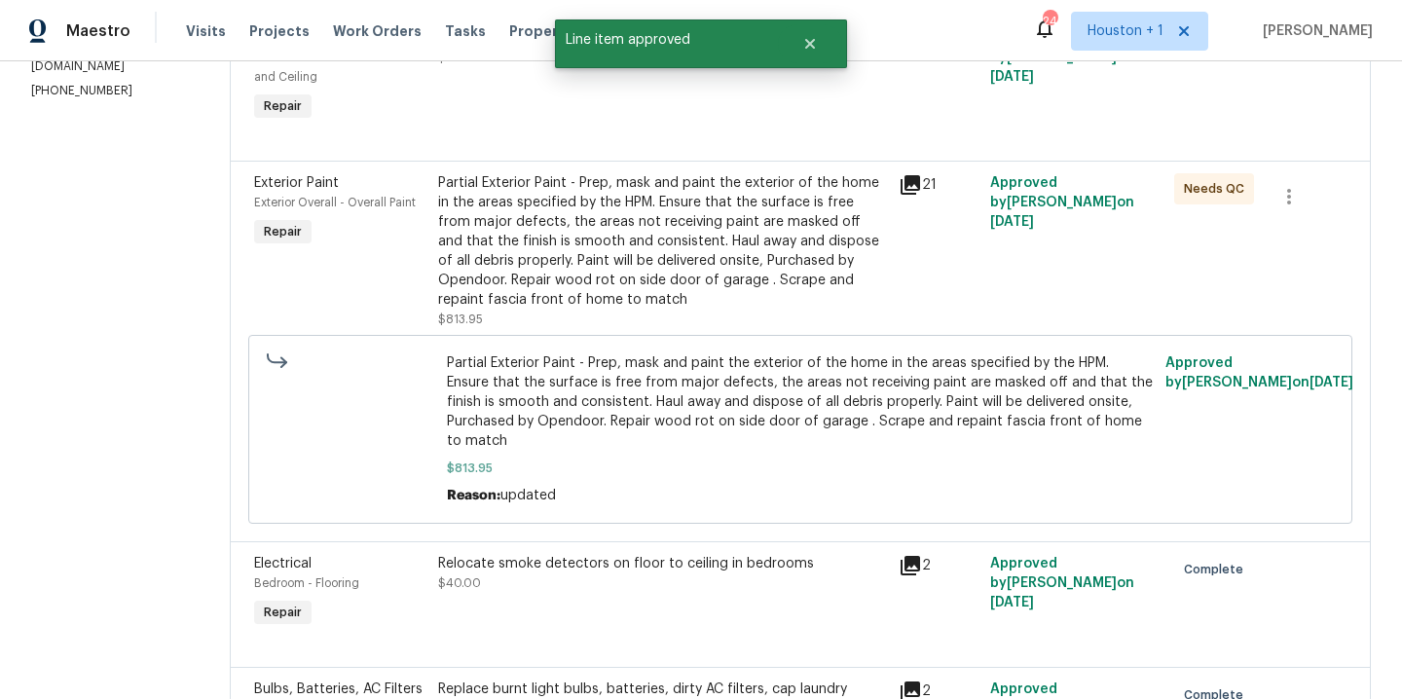
scroll to position [0, 0]
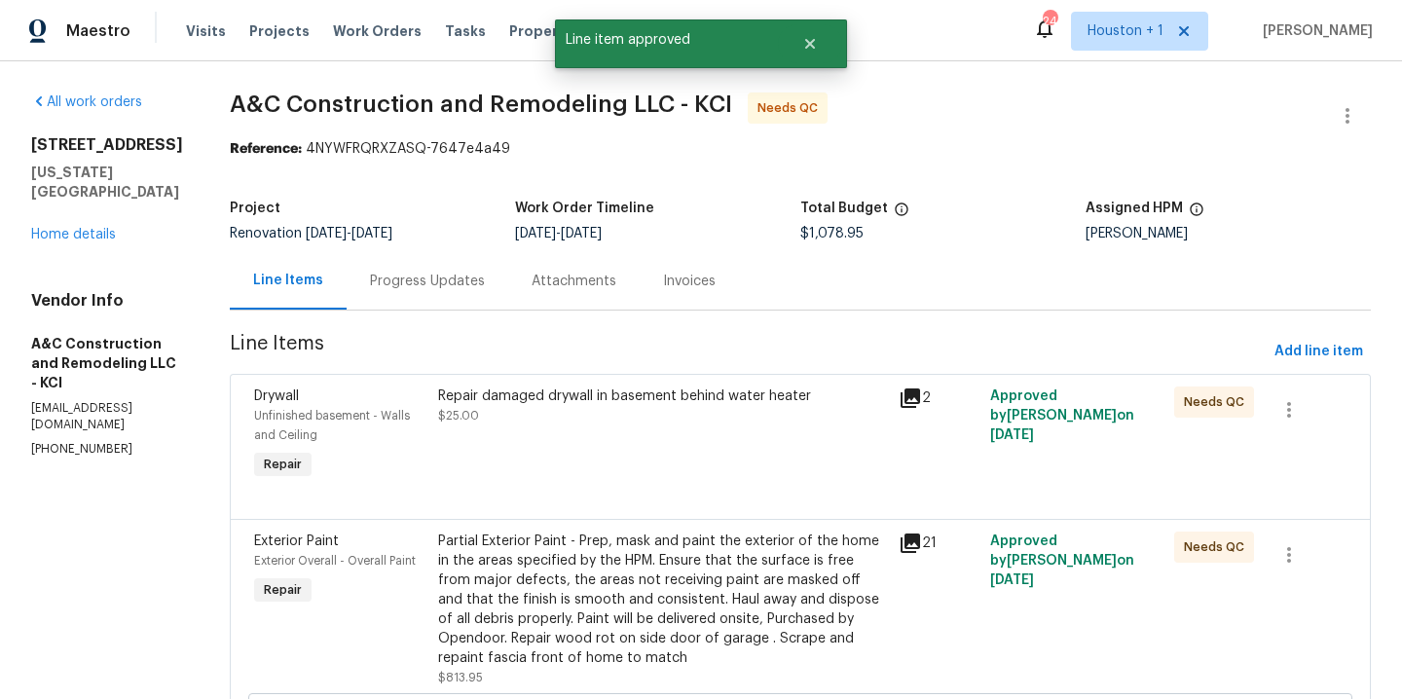
click at [639, 462] on div "Repair damaged drywall in basement behind water heater $25.00" at bounding box center [662, 435] width 461 height 109
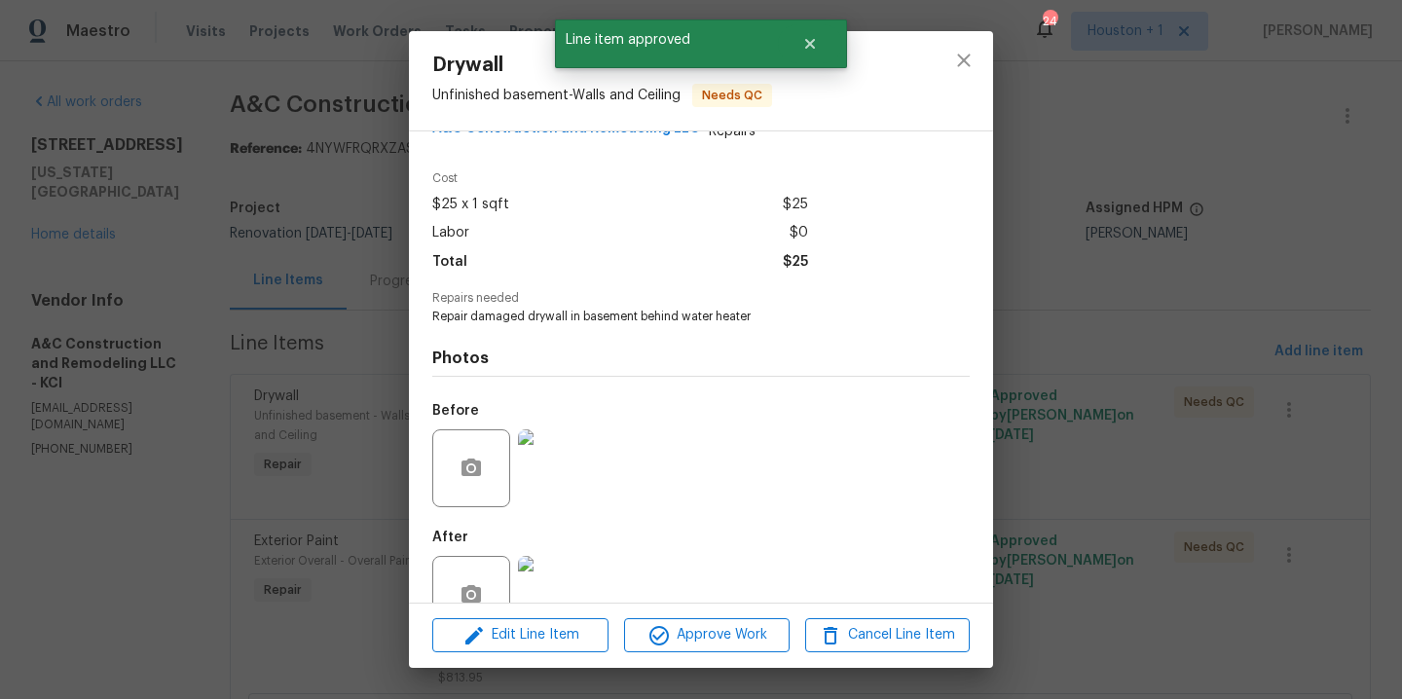
scroll to position [100, 0]
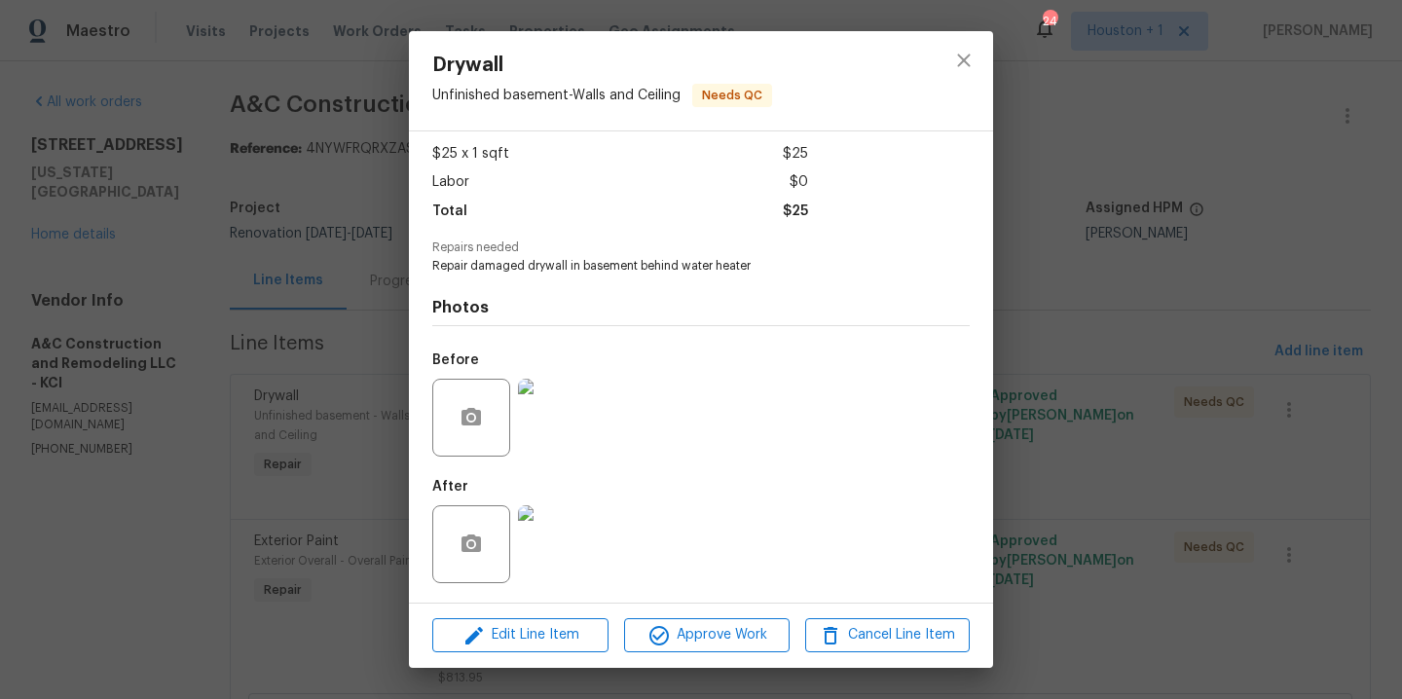
click at [558, 536] on img at bounding box center [557, 544] width 78 height 78
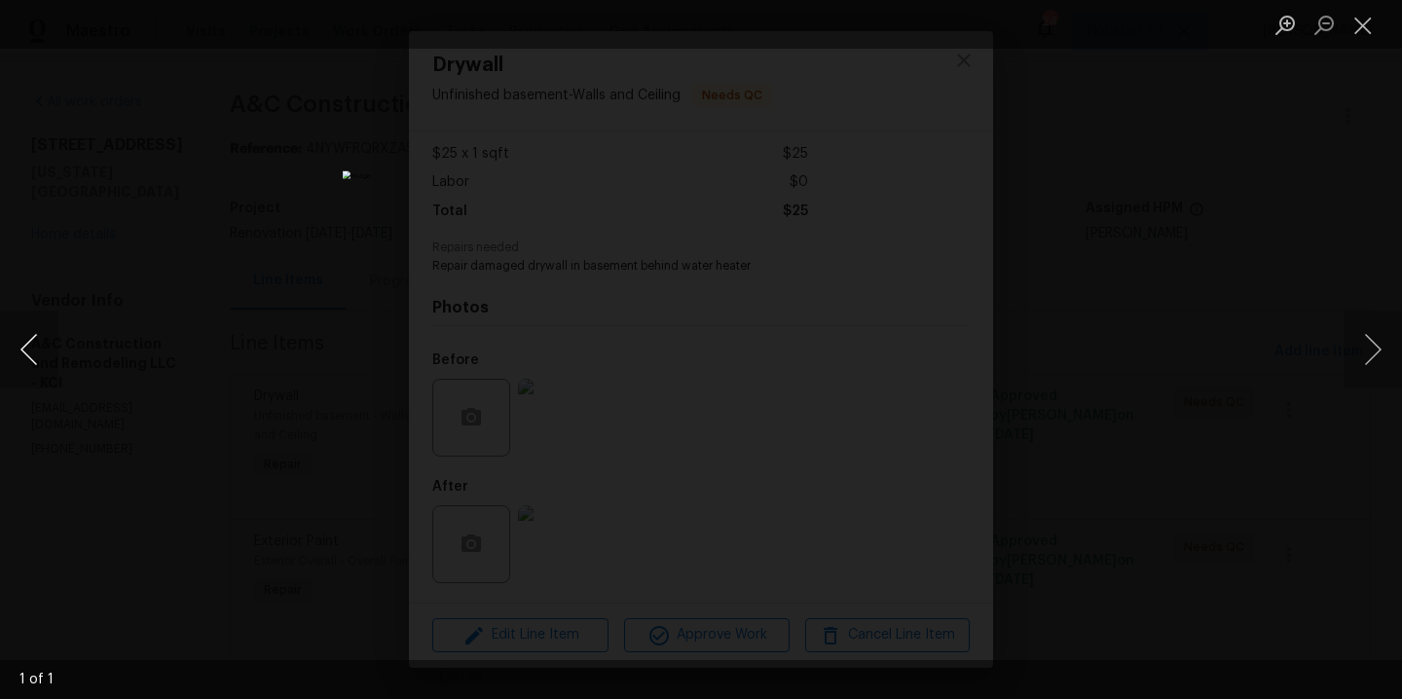
click at [43, 355] on button "Previous image" at bounding box center [29, 350] width 58 height 78
click at [1114, 287] on div "Lightbox" at bounding box center [701, 349] width 1402 height 699
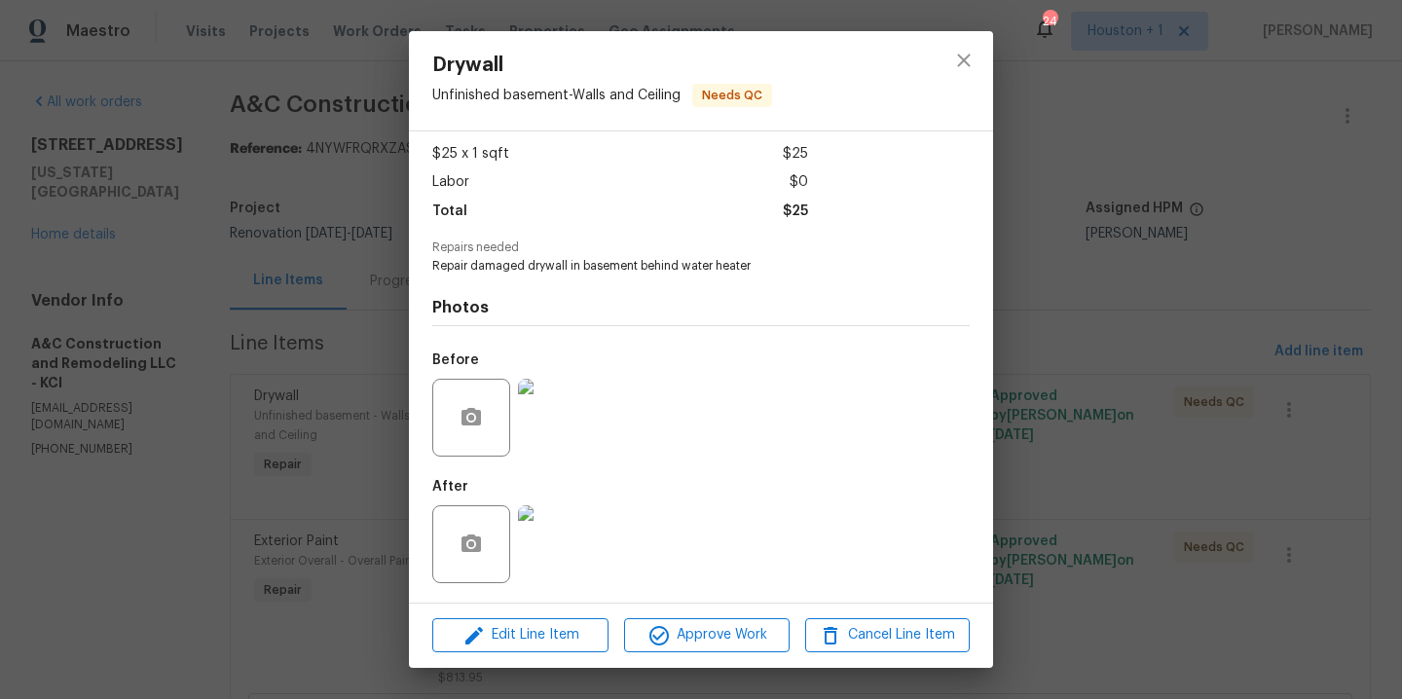
click at [557, 419] on img at bounding box center [557, 418] width 78 height 78
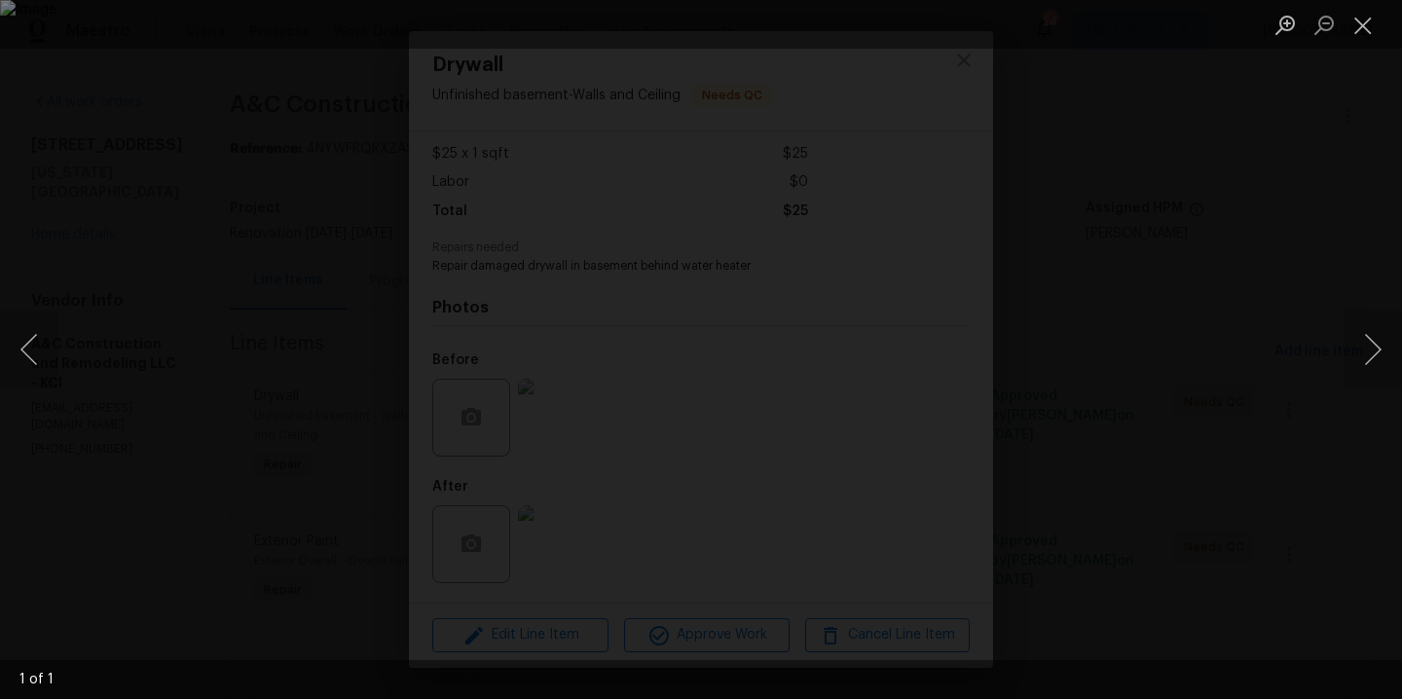
click at [1152, 245] on div "Lightbox" at bounding box center [701, 349] width 1402 height 699
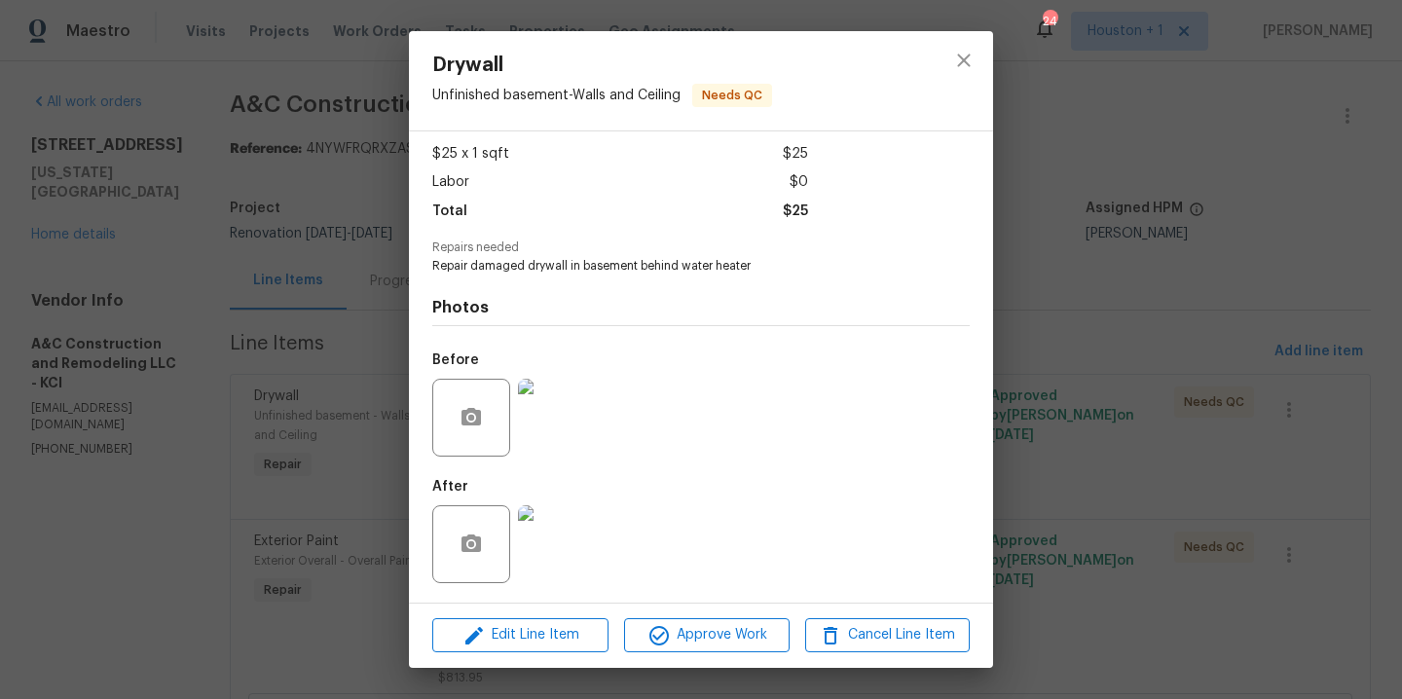
click at [731, 653] on div "Edit Line Item Approve Work Cancel Line Item" at bounding box center [701, 635] width 584 height 65
click at [749, 636] on span "Approve Work" at bounding box center [706, 635] width 153 height 24
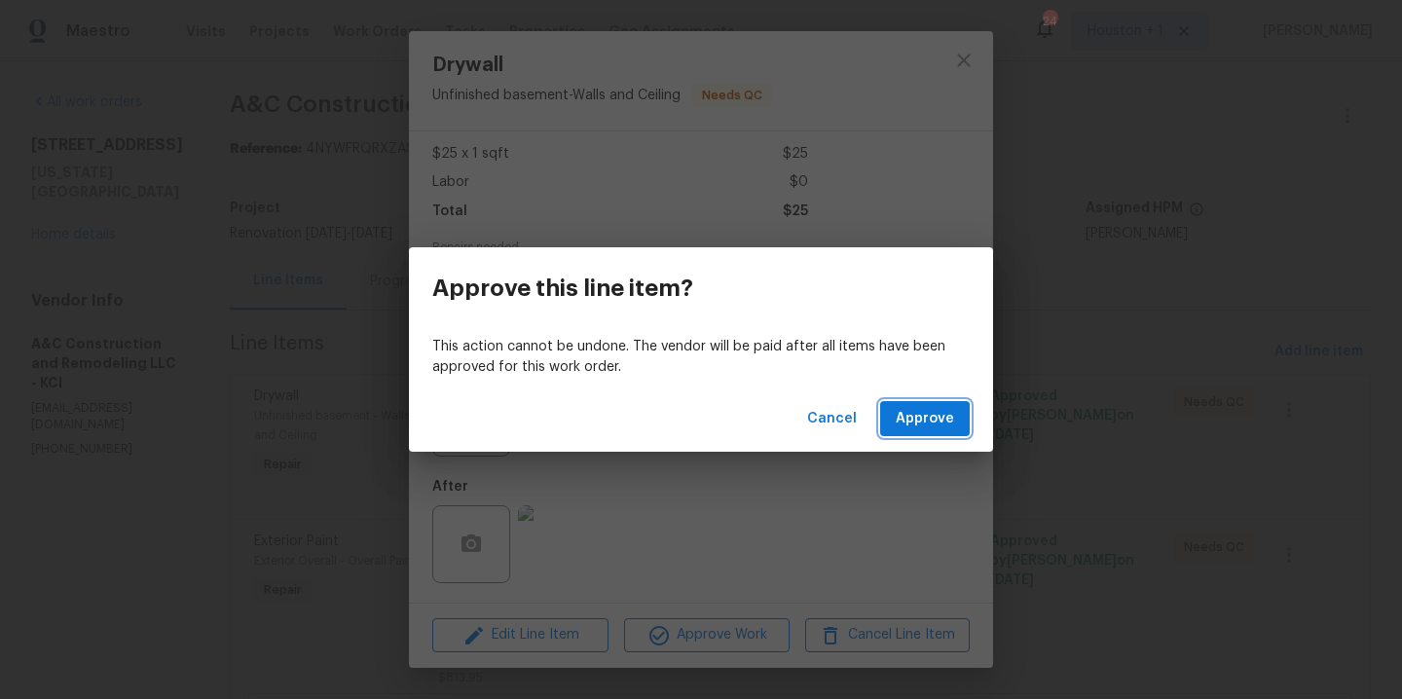
click at [943, 418] on span "Approve" at bounding box center [925, 419] width 58 height 24
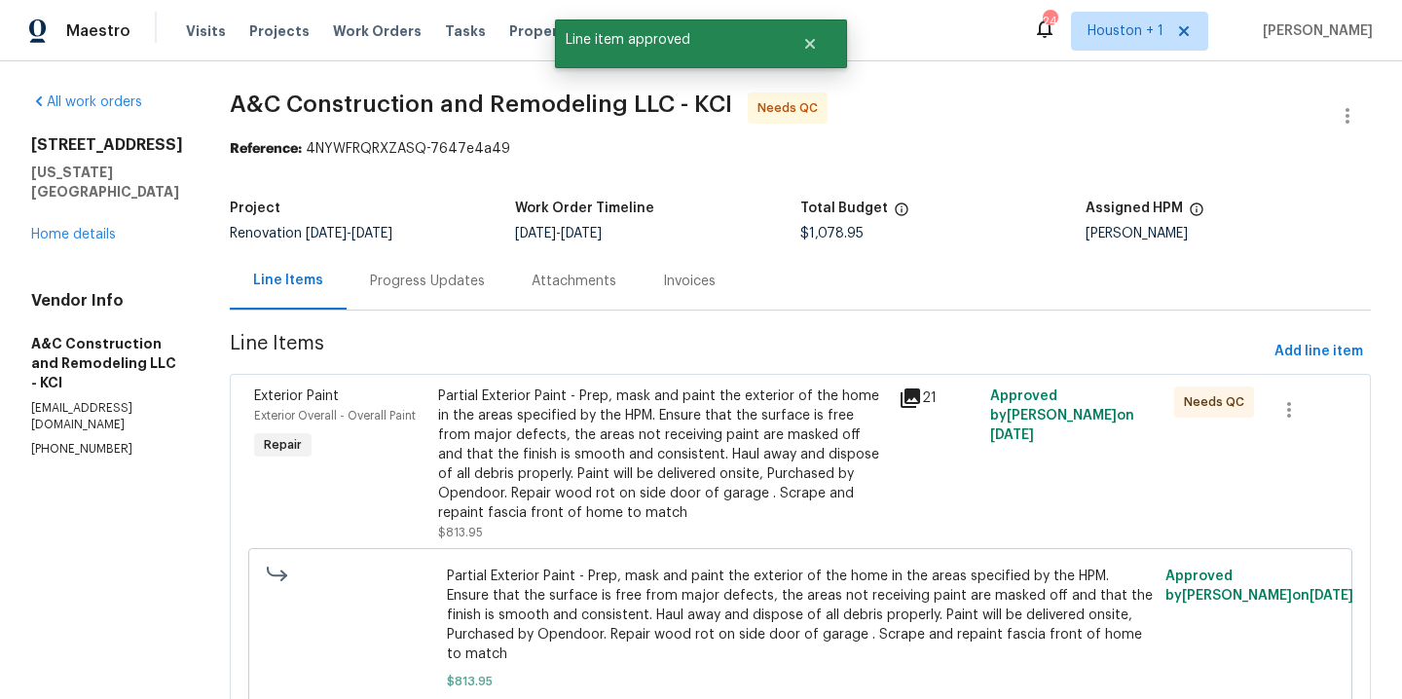
click at [682, 431] on div "Partial Exterior Paint - Prep, mask and paint the exterior of the home in the a…" at bounding box center [662, 455] width 449 height 136
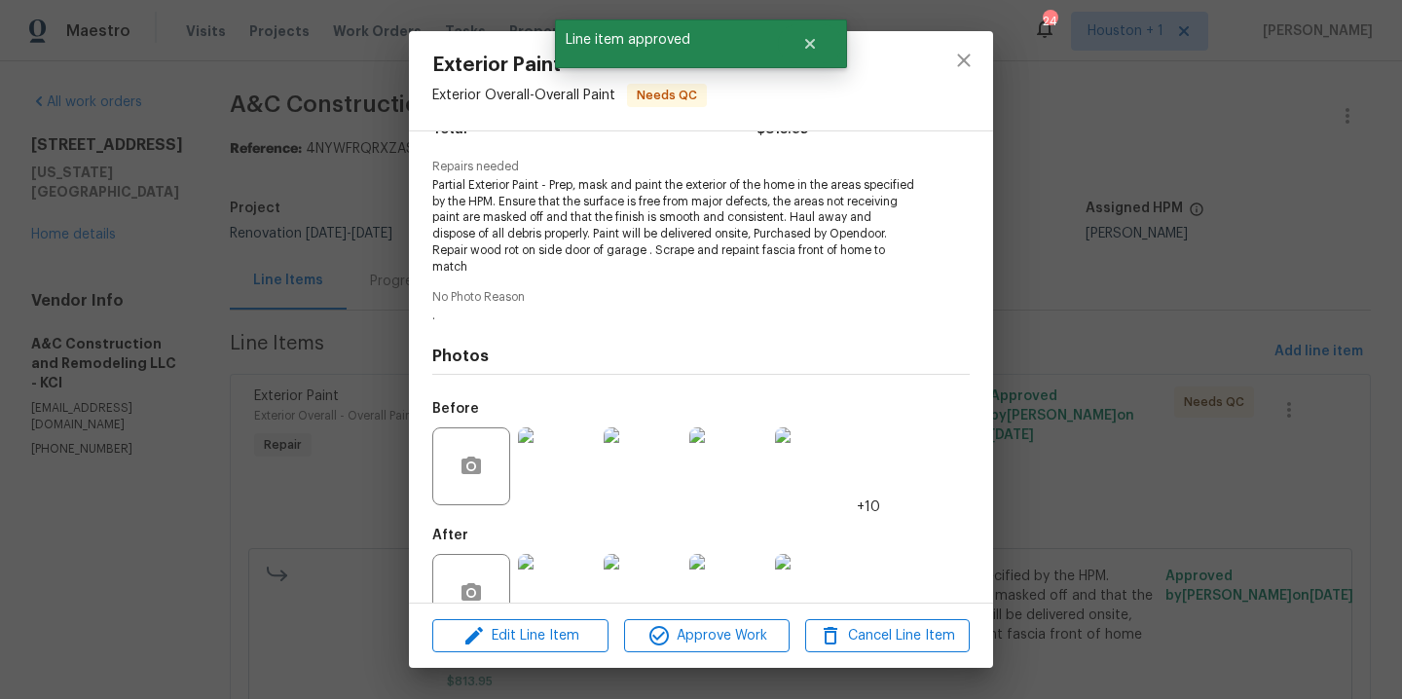
scroll to position [230, 0]
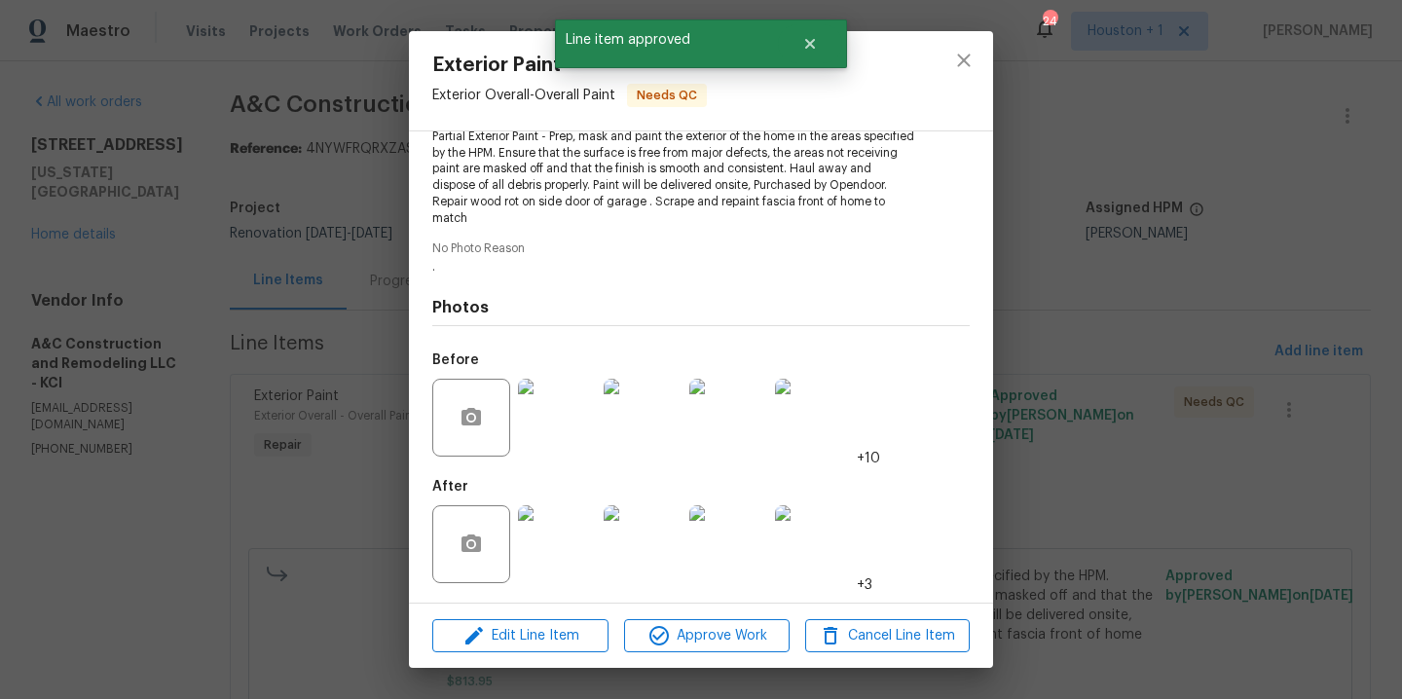
click at [539, 540] on img at bounding box center [557, 544] width 78 height 78
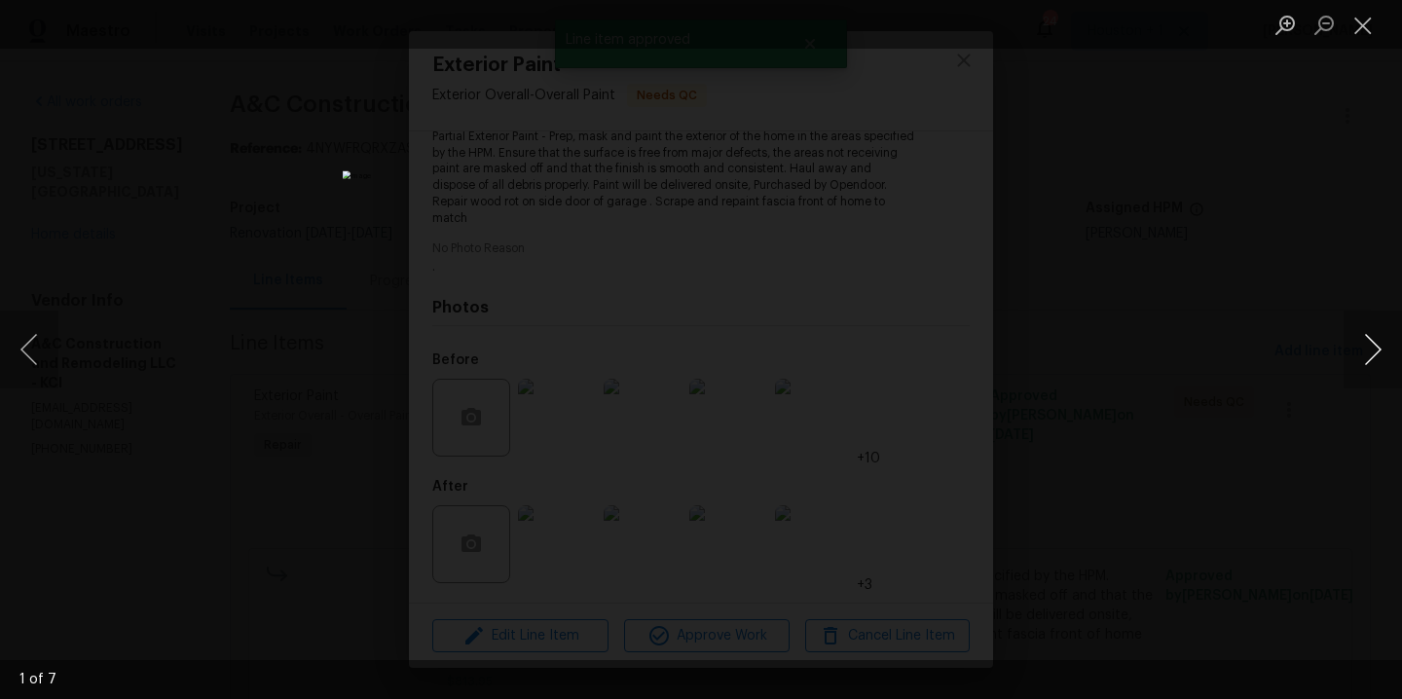
click at [1365, 354] on button "Next image" at bounding box center [1373, 350] width 58 height 78
click at [1319, 303] on div "Lightbox" at bounding box center [701, 349] width 1402 height 699
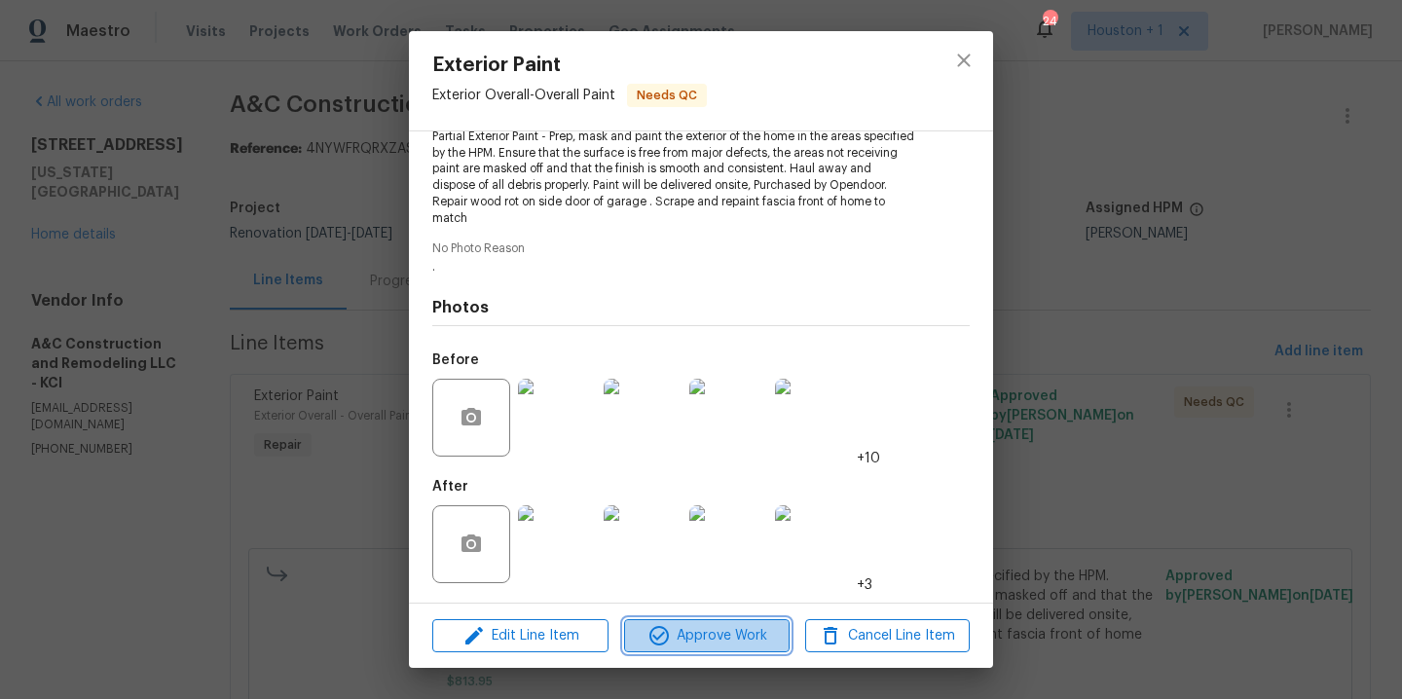
click at [719, 639] on span "Approve Work" at bounding box center [706, 636] width 153 height 24
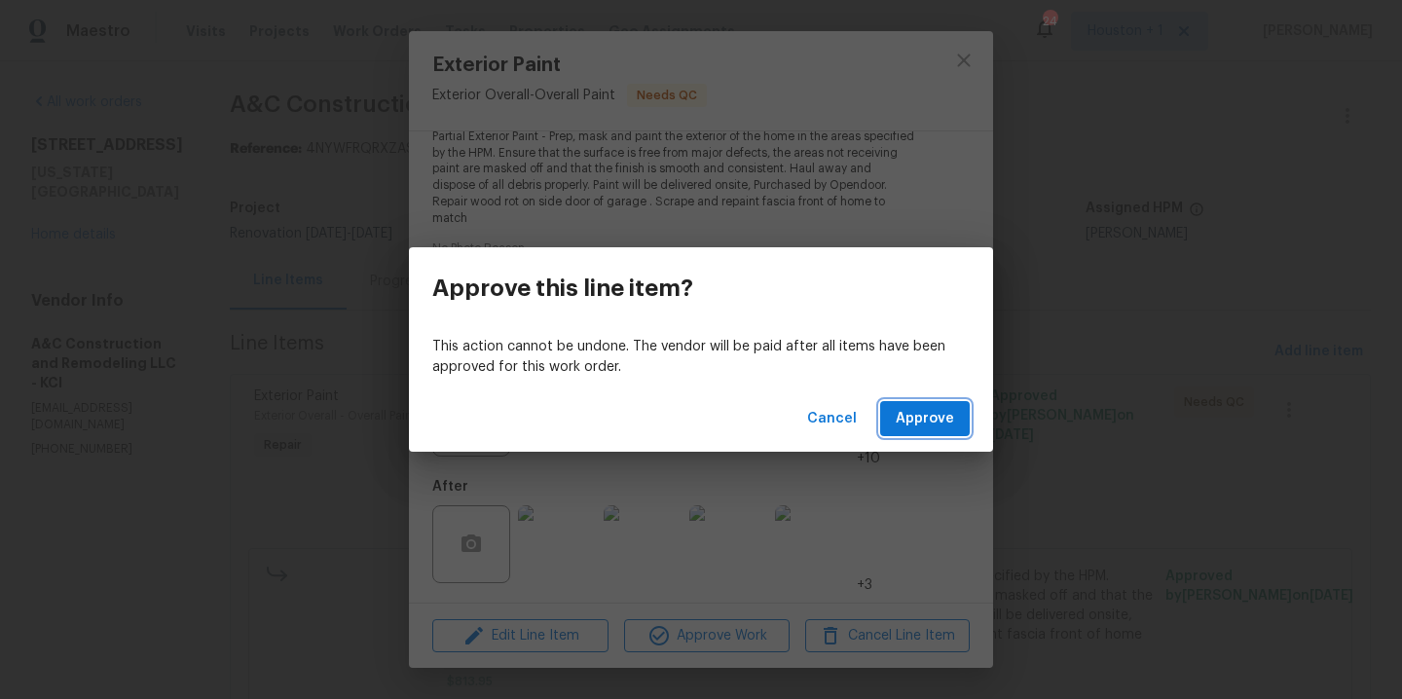
click at [915, 431] on button "Approve" at bounding box center [925, 419] width 90 height 36
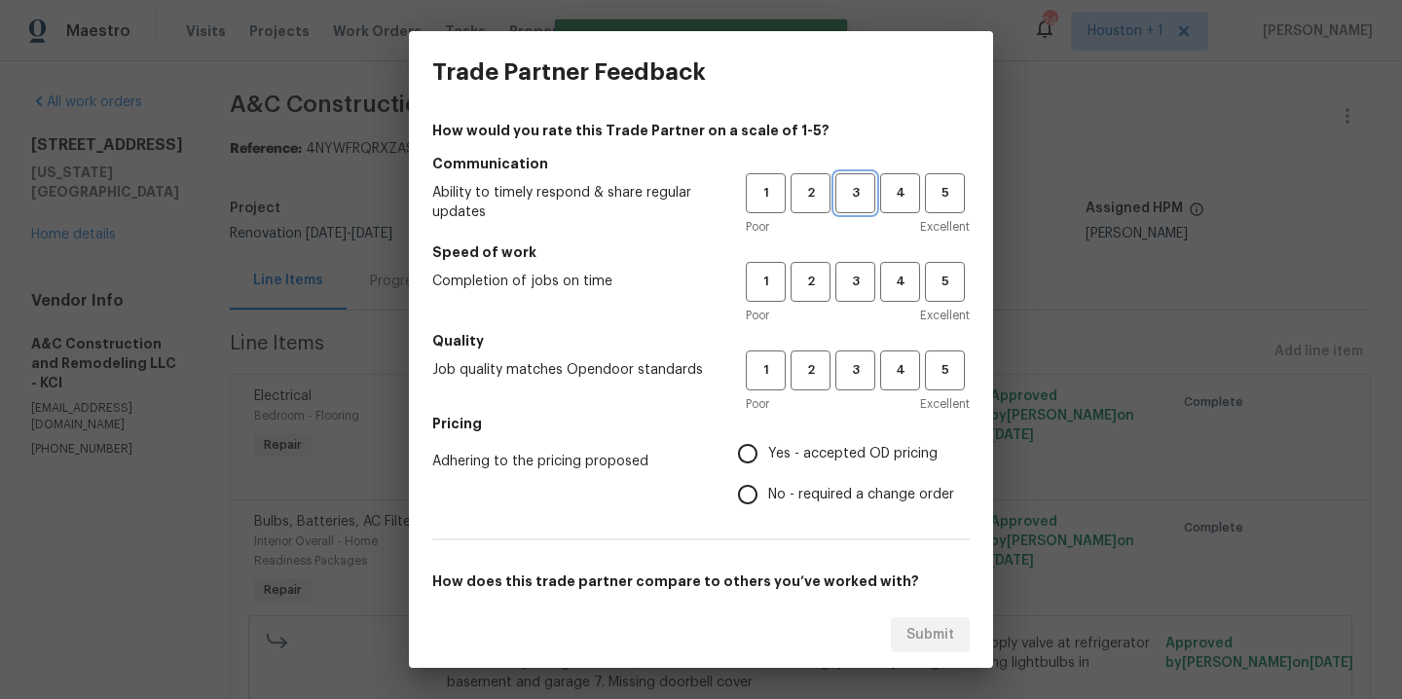
click at [843, 177] on button "3" at bounding box center [855, 193] width 40 height 40
click at [847, 275] on span "3" at bounding box center [855, 282] width 36 height 22
click at [857, 359] on span "3" at bounding box center [855, 370] width 36 height 22
click at [798, 465] on label "Yes - accepted OD pricing" at bounding box center [840, 453] width 227 height 41
click at [768, 465] on input "Yes - accepted OD pricing" at bounding box center [747, 453] width 41 height 41
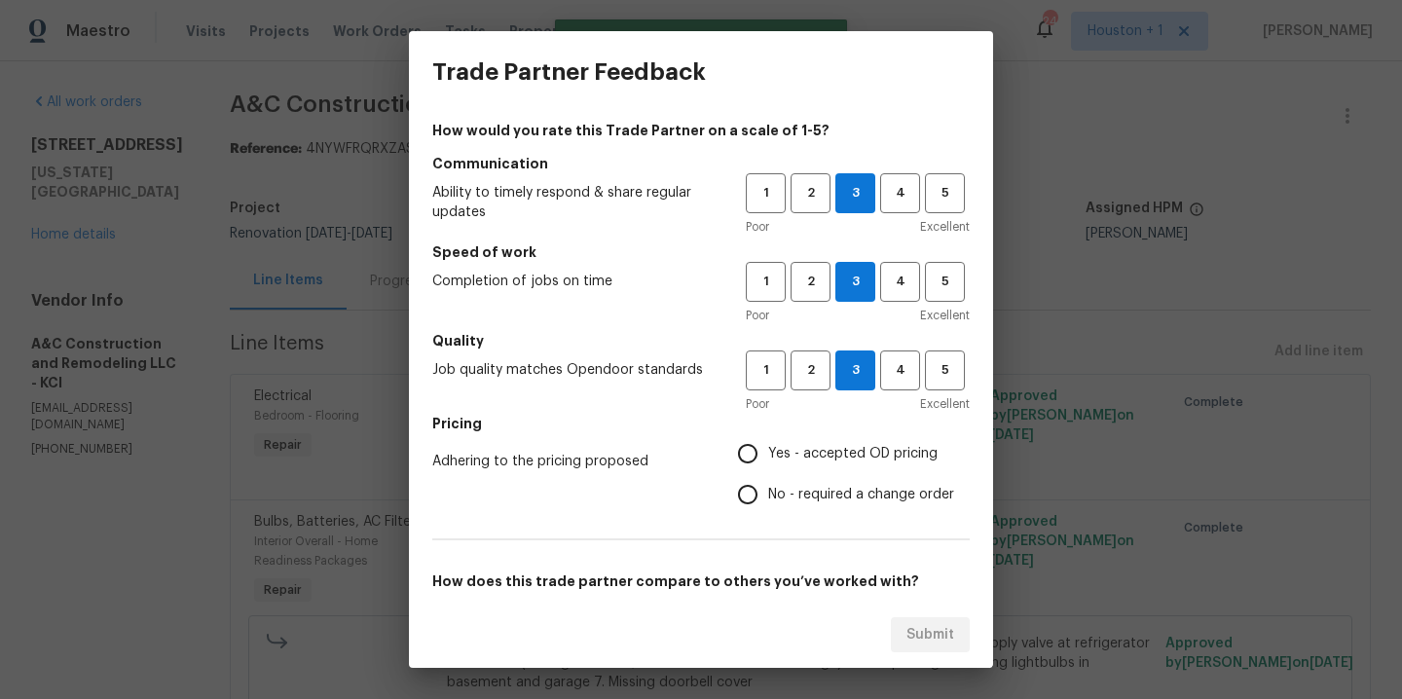
radio input "true"
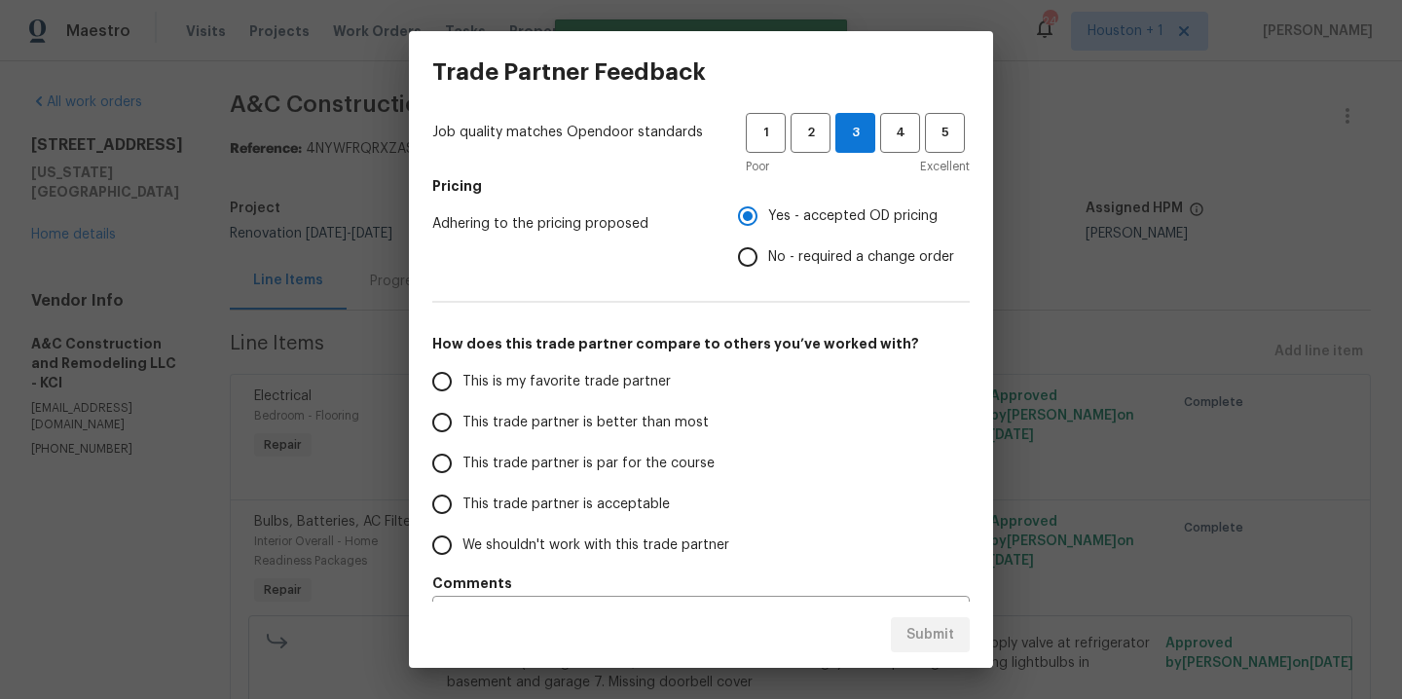
scroll to position [289, 0]
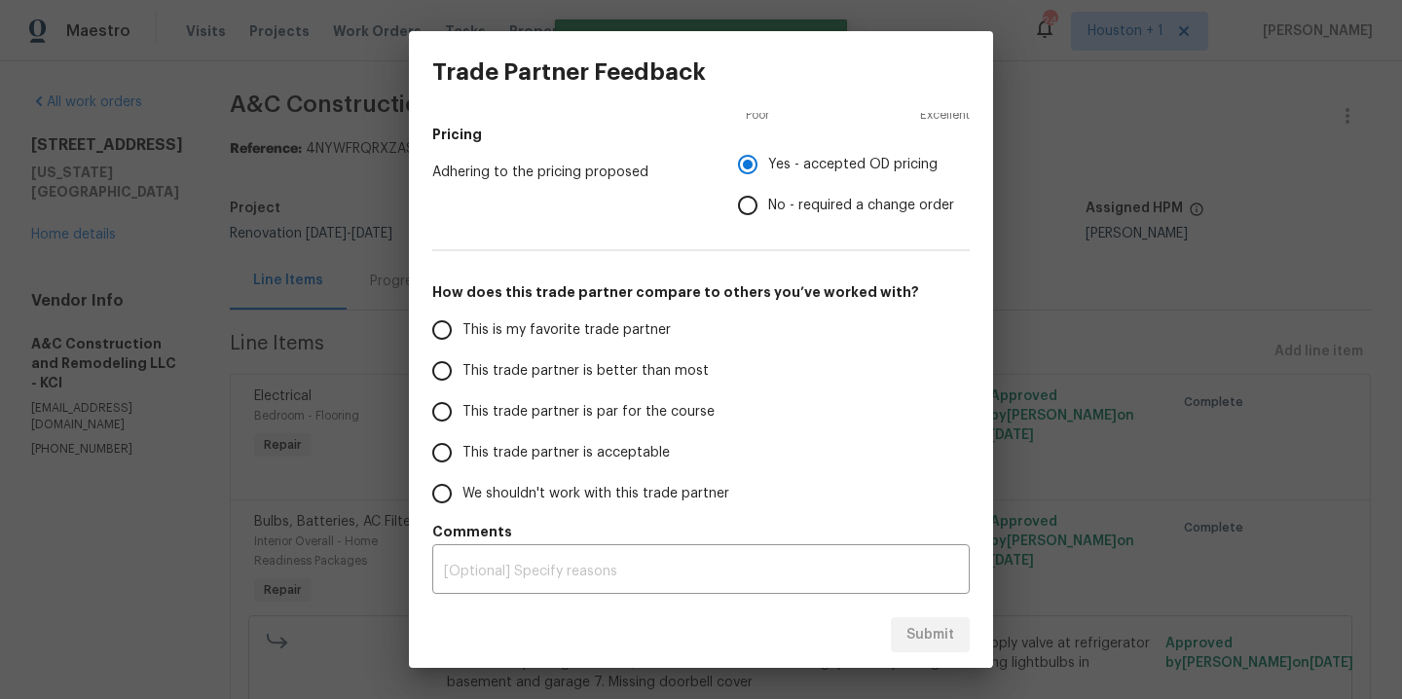
click at [601, 363] on span "This trade partner is better than most" at bounding box center [585, 371] width 246 height 20
click at [462, 363] on input "This trade partner is better than most" at bounding box center [442, 370] width 41 height 41
click at [930, 623] on span "Submit" at bounding box center [930, 635] width 48 height 24
radio input "true"
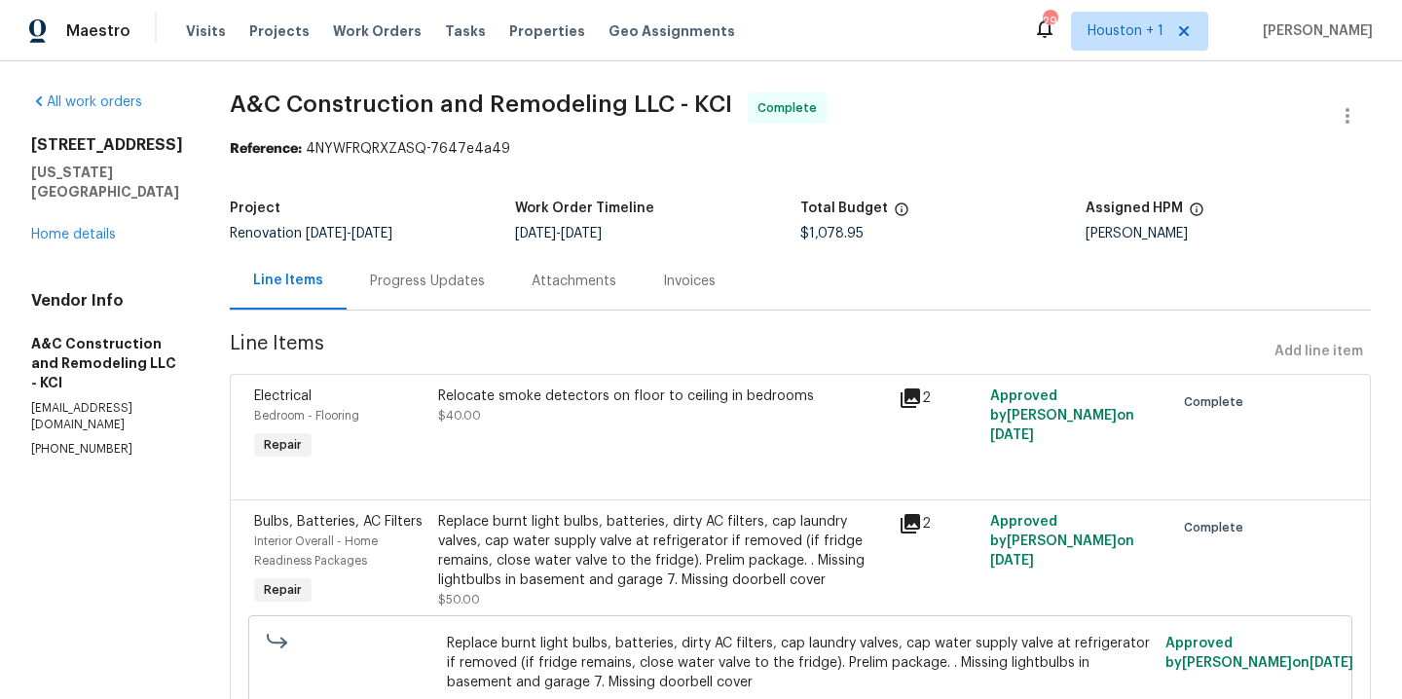
click at [345, 20] on div "Visits Projects Work Orders Tasks Properties Geo Assignments" at bounding box center [472, 31] width 572 height 39
click at [356, 30] on span "Work Orders" at bounding box center [377, 30] width 89 height 19
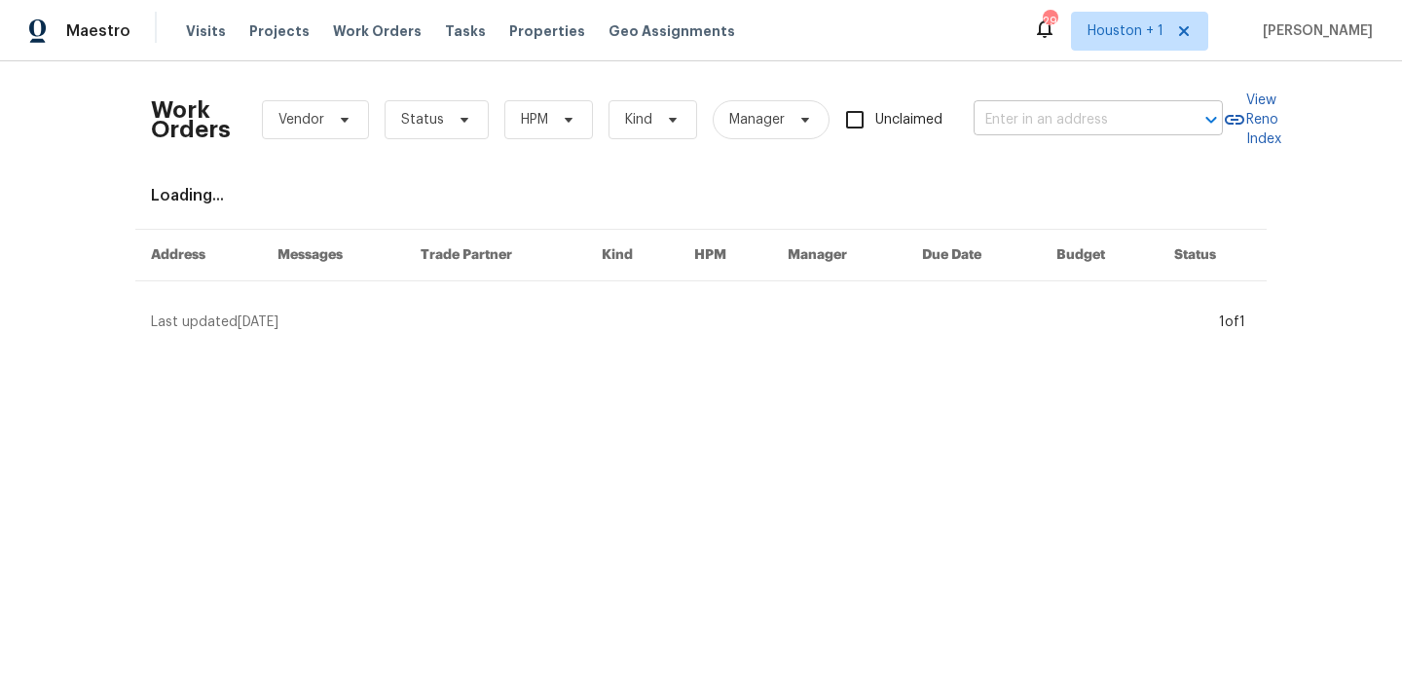
click at [1063, 126] on input "text" at bounding box center [1071, 120] width 195 height 30
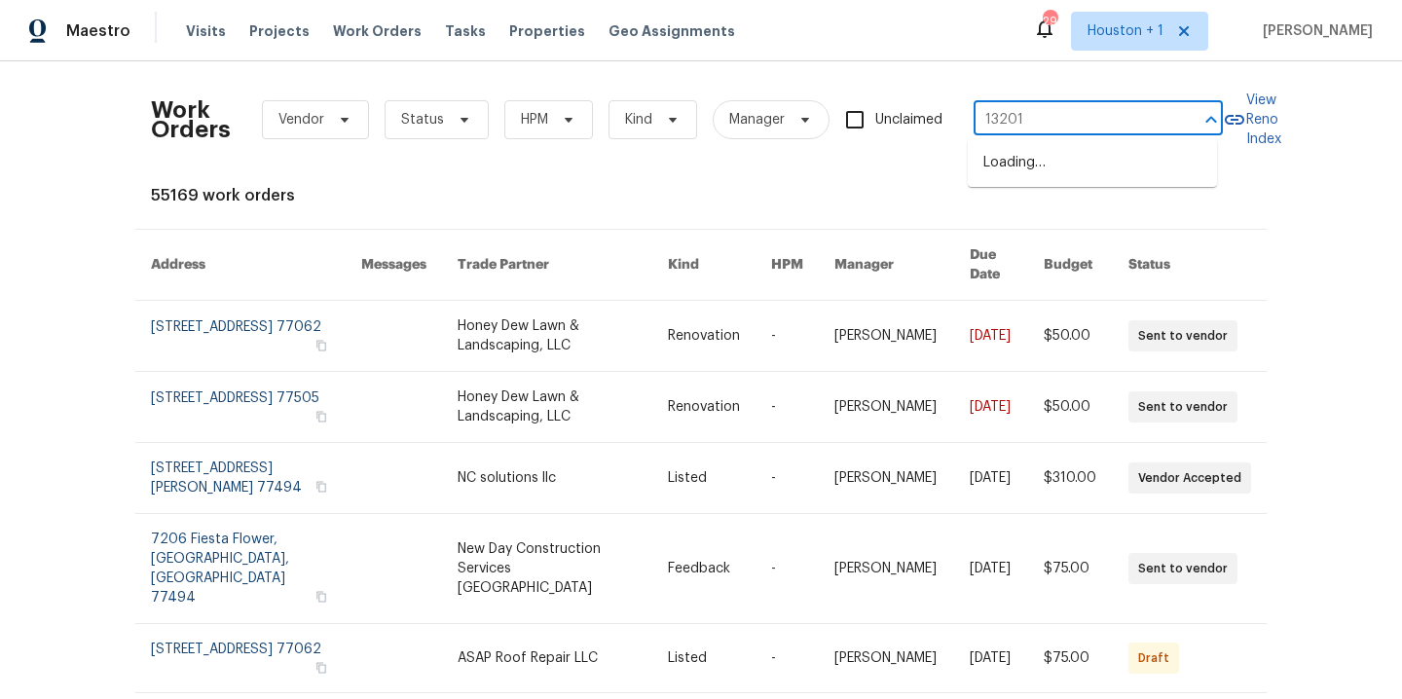
type input "13201 e"
click at [1147, 168] on li "13201 E 53rd St, Kansas City, MO 64133" at bounding box center [1092, 163] width 249 height 32
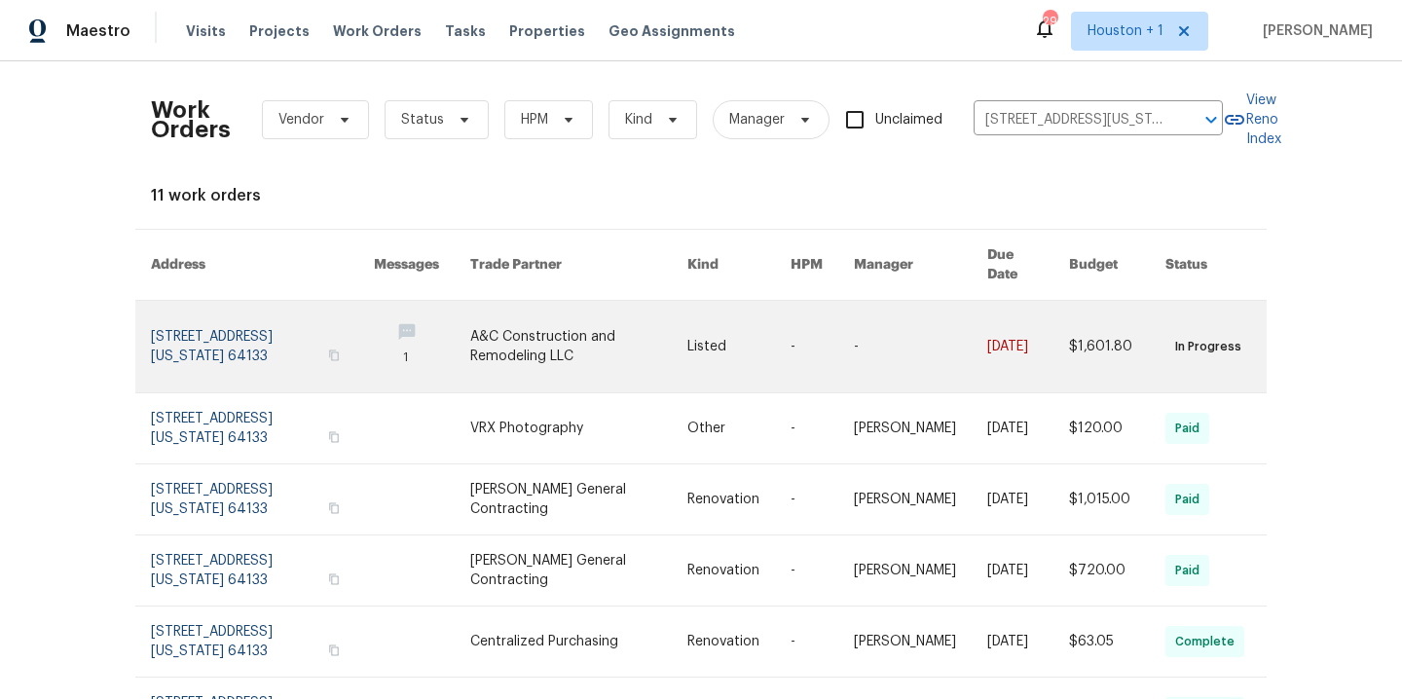
click at [559, 347] on link at bounding box center [578, 347] width 217 height 92
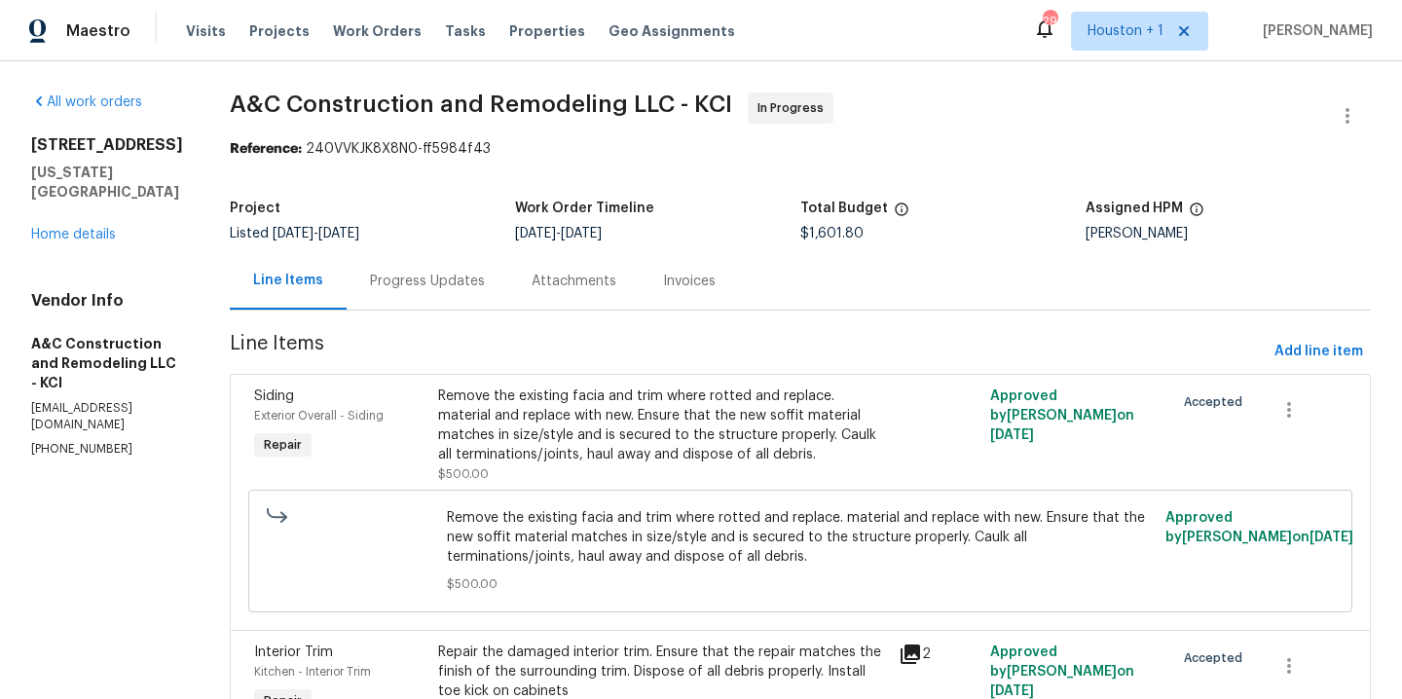
click at [455, 284] on div "Progress Updates" at bounding box center [427, 281] width 115 height 19
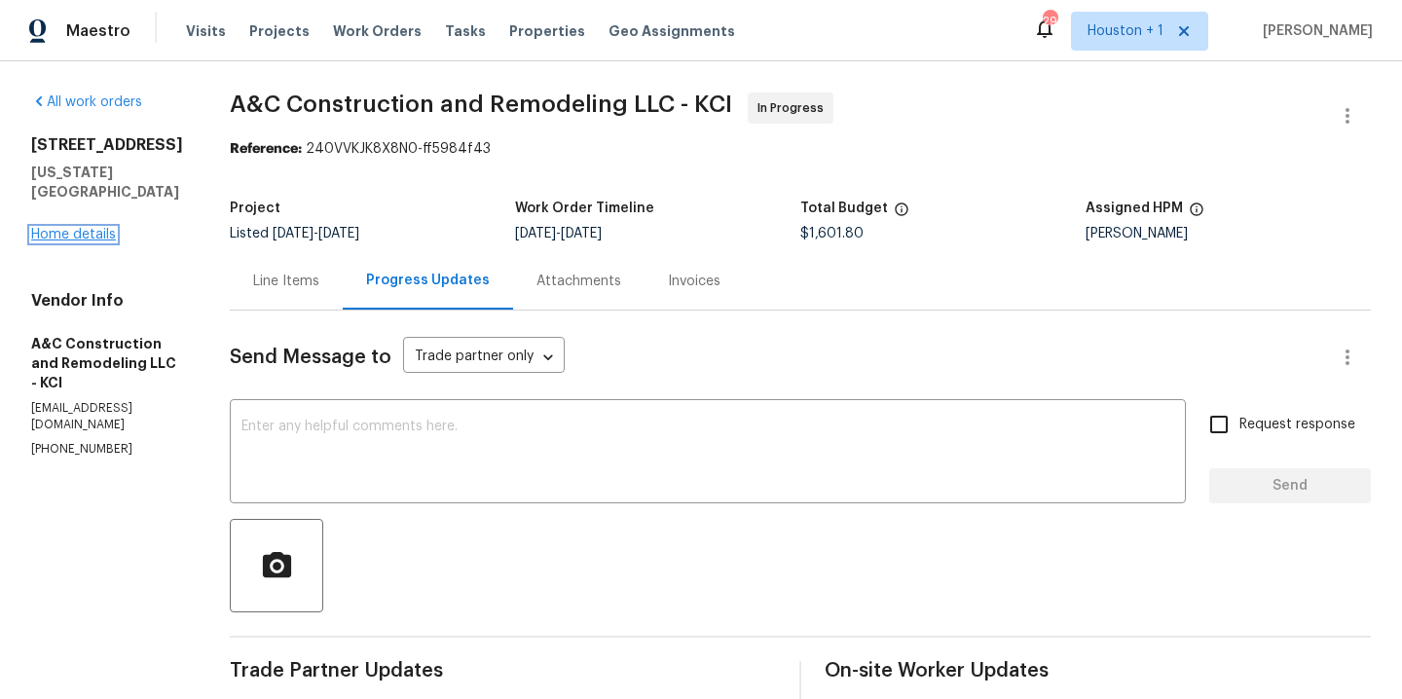
click at [92, 228] on link "Home details" at bounding box center [73, 235] width 85 height 14
